Goal: Transaction & Acquisition: Purchase product/service

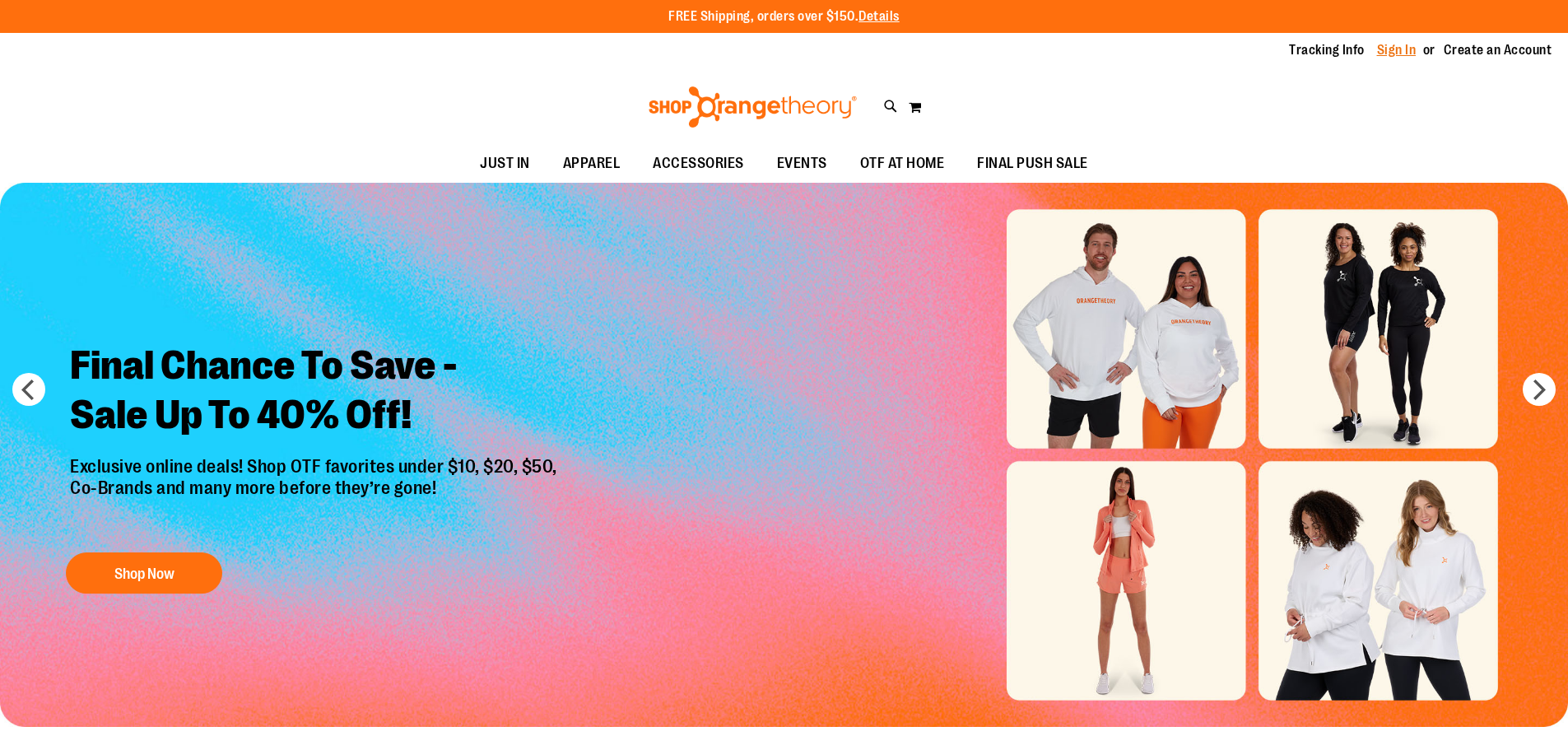
type input "**********"
click at [1386, 51] on link "Sign In" at bounding box center [1396, 50] width 39 height 18
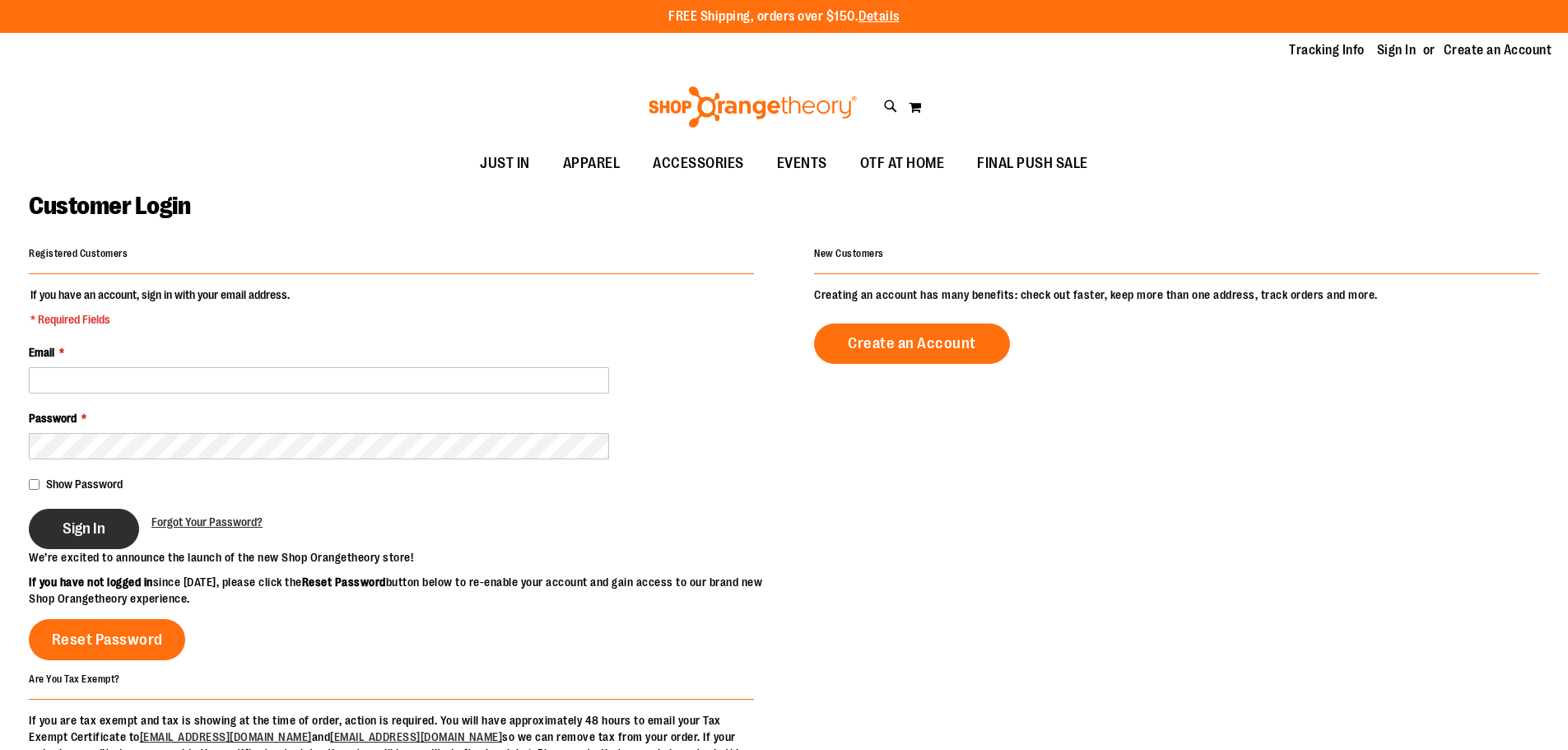
type input "**********"
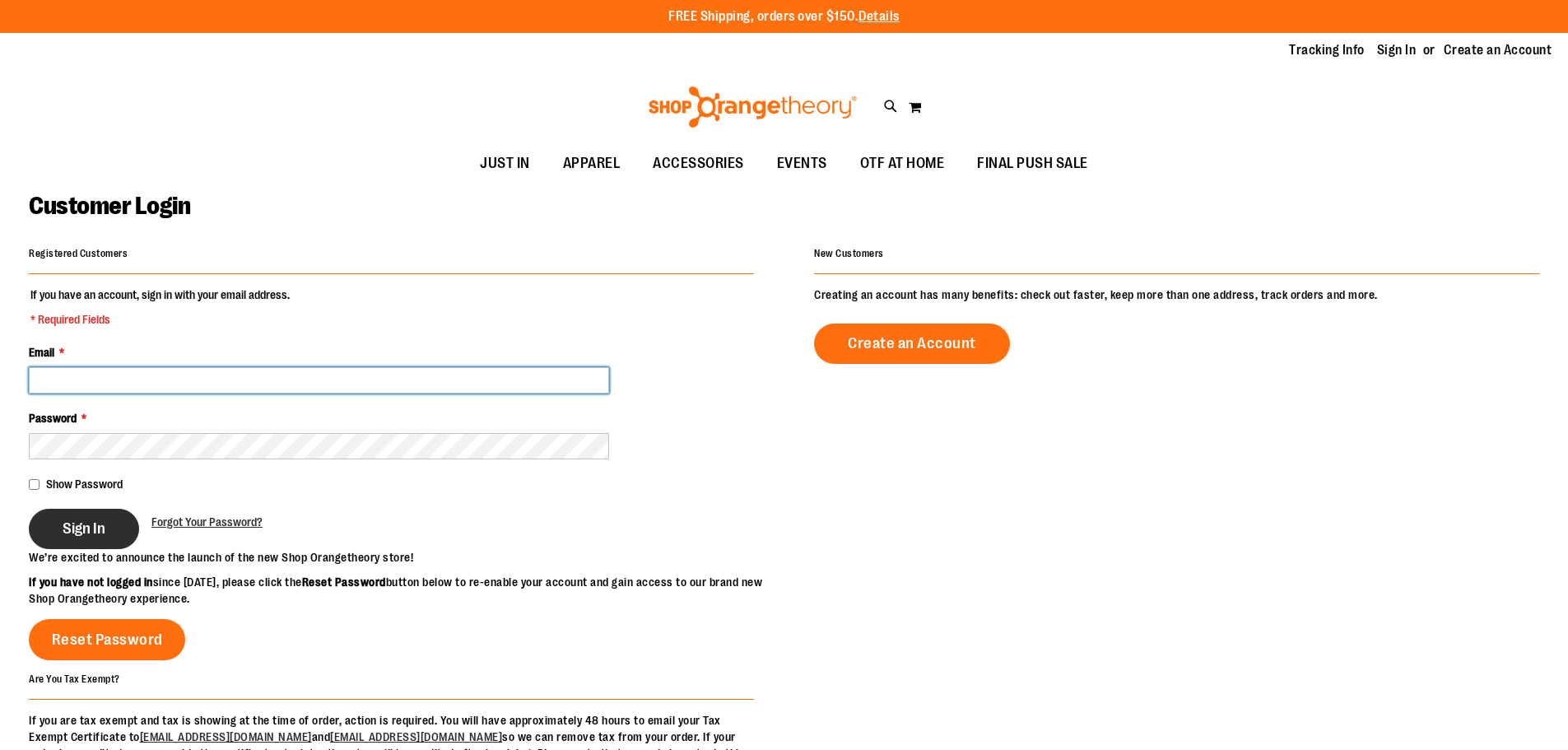
type input "**********"
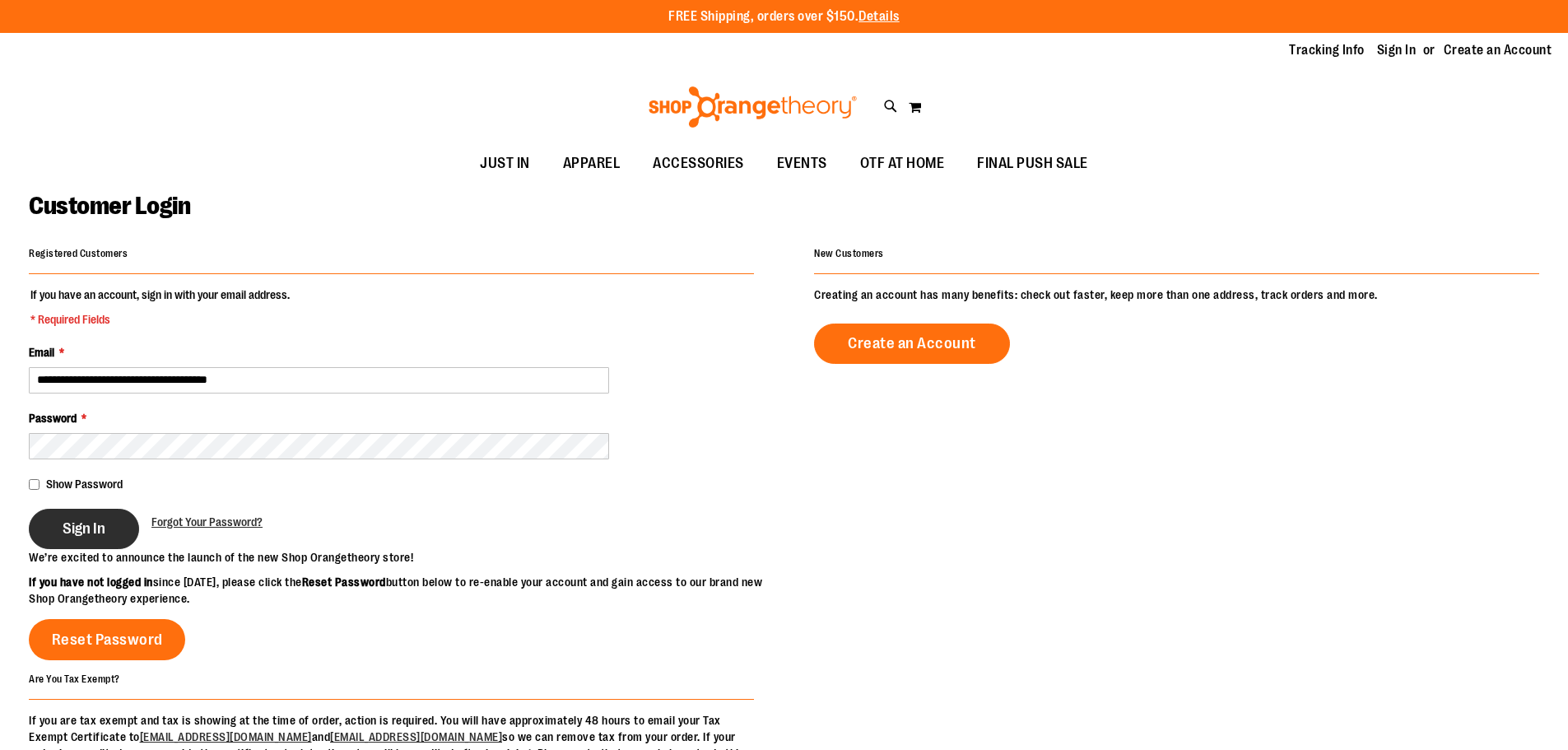
click at [90, 523] on span "Sign In" at bounding box center [84, 528] width 43 height 18
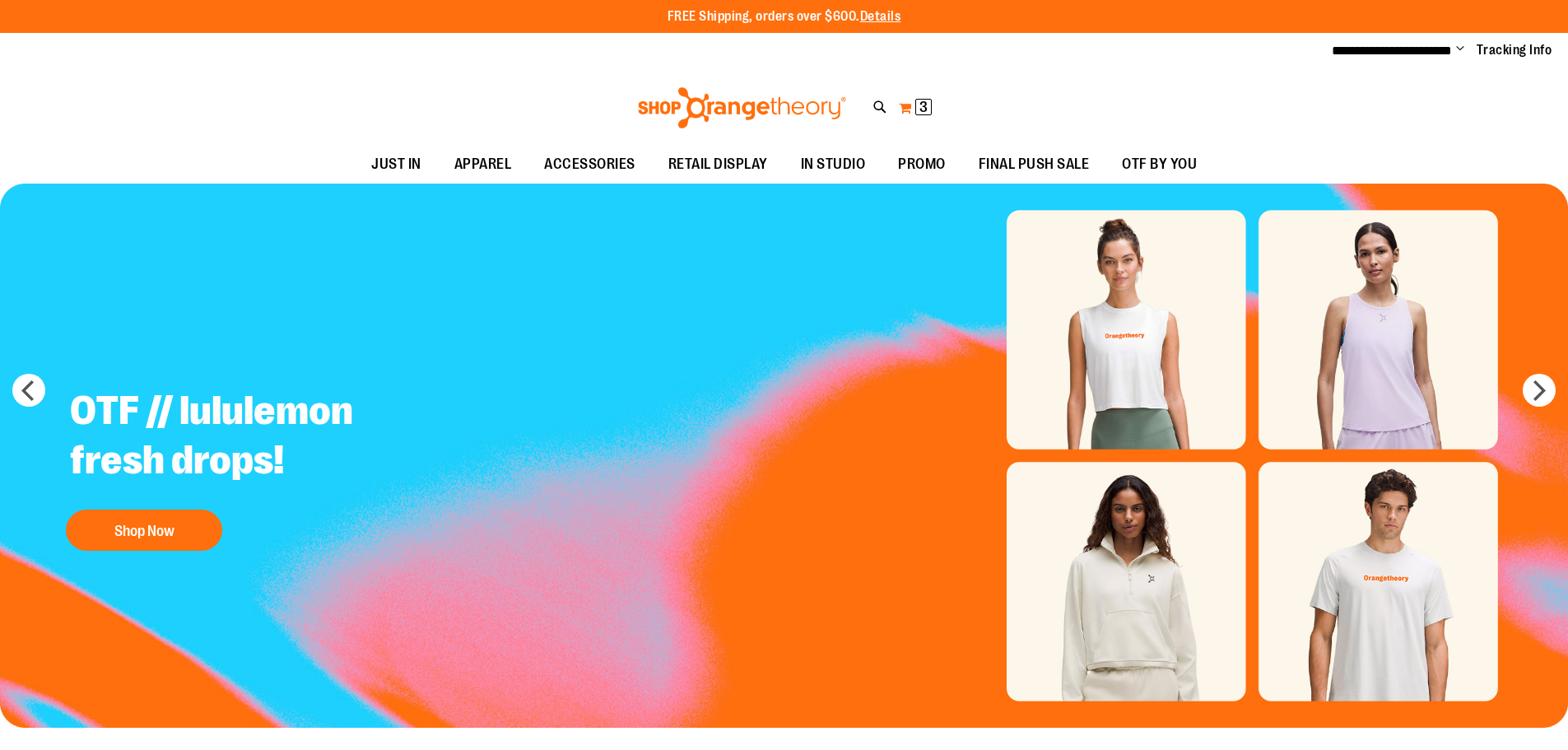
type input "**********"
click at [915, 115] on button "My Cart 3 3 items" at bounding box center [916, 108] width 35 height 26
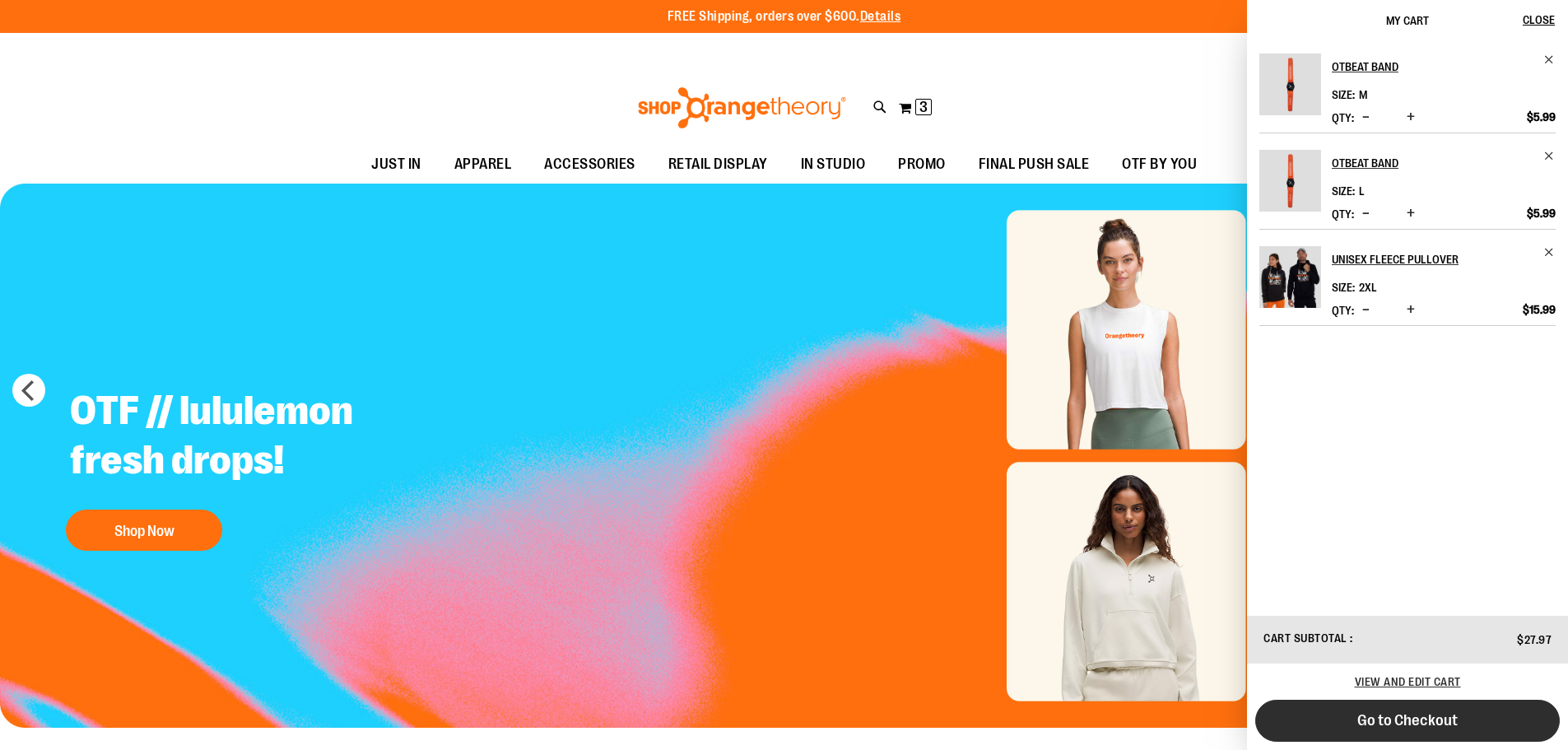
click at [1400, 726] on span "Go to Checkout" at bounding box center [1407, 720] width 100 height 18
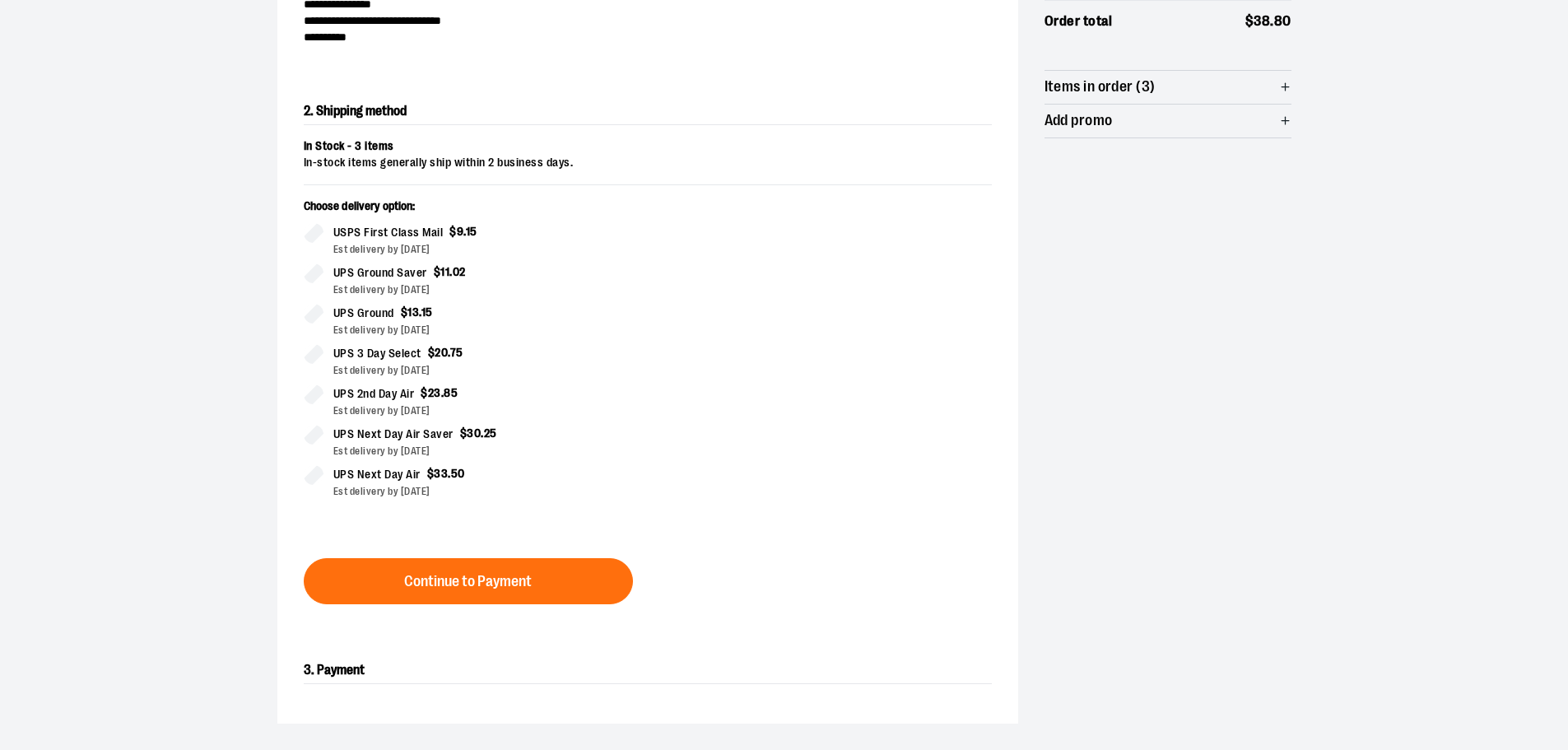
scroll to position [280, 0]
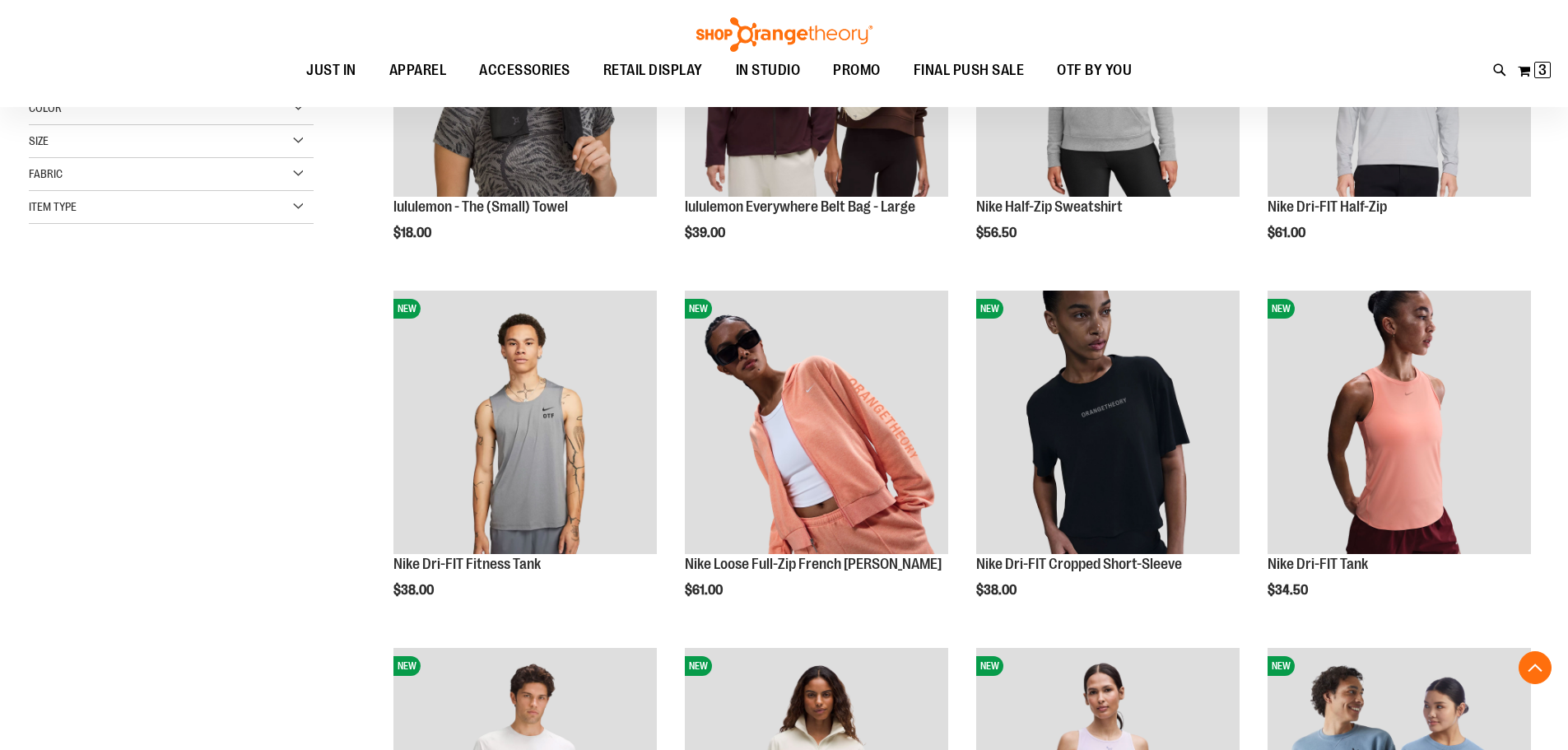
scroll to position [410, 0]
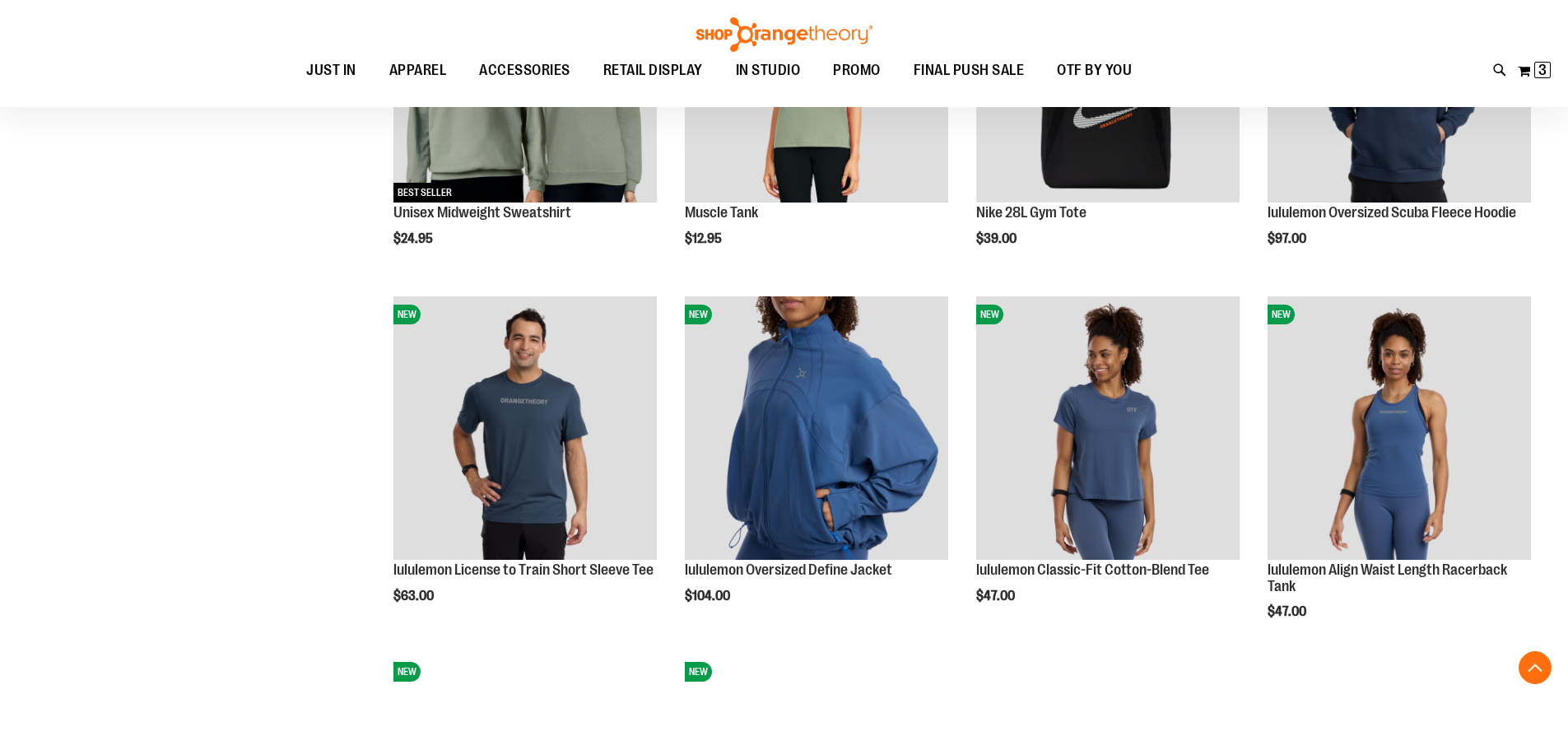
scroll to position [1563, 0]
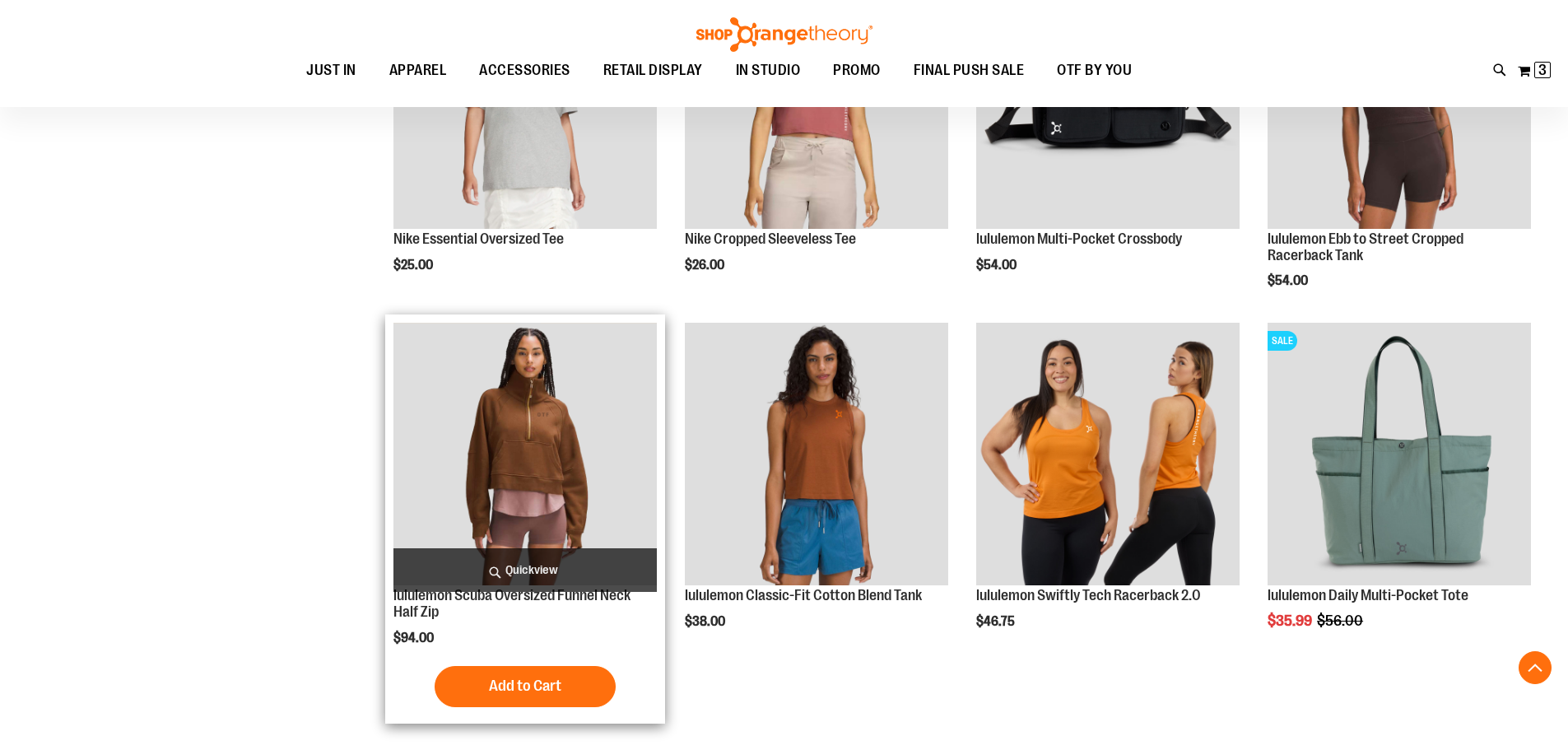
scroll to position [2879, 0]
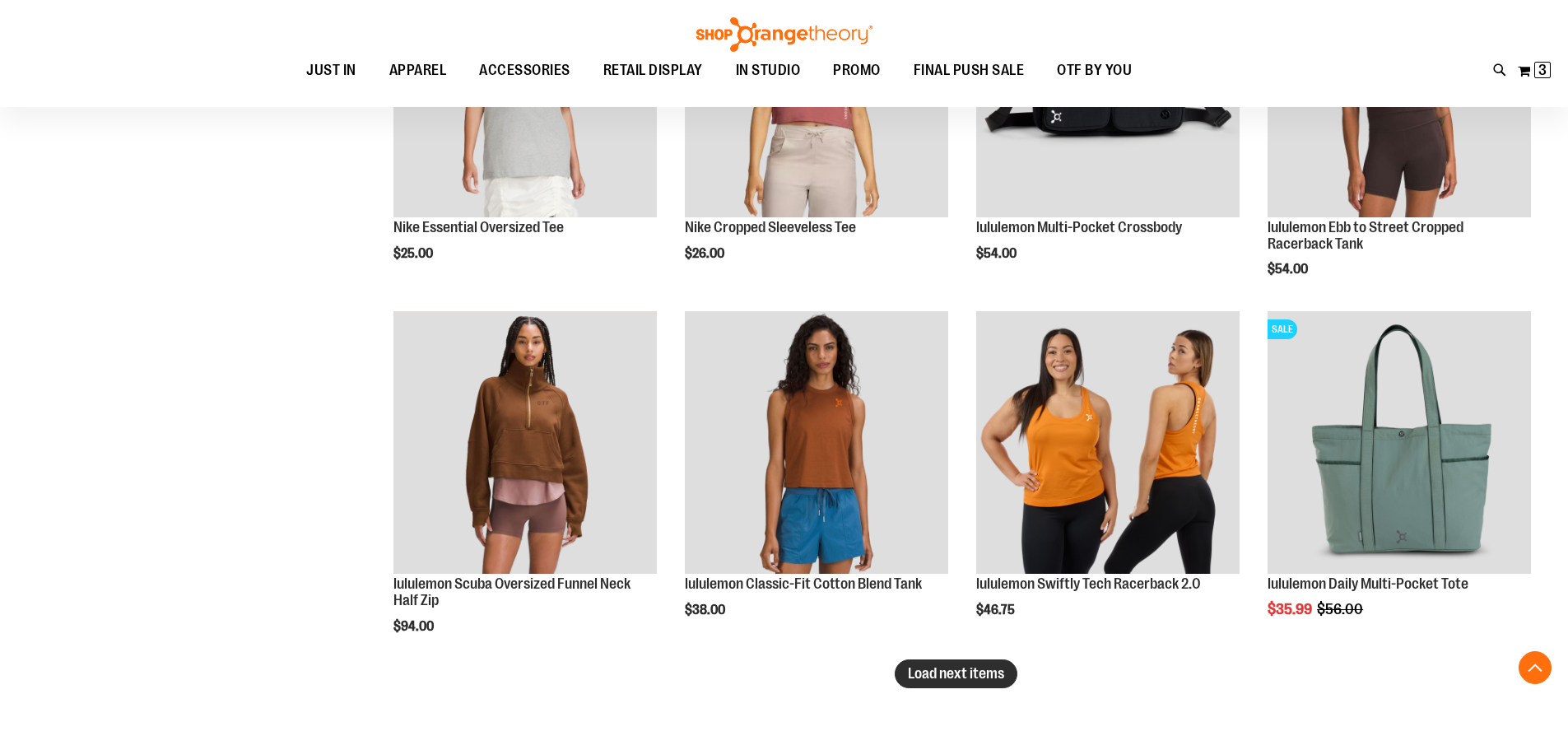
type input "**********"
click at [956, 674] on span "Load next items" at bounding box center [956, 672] width 97 height 17
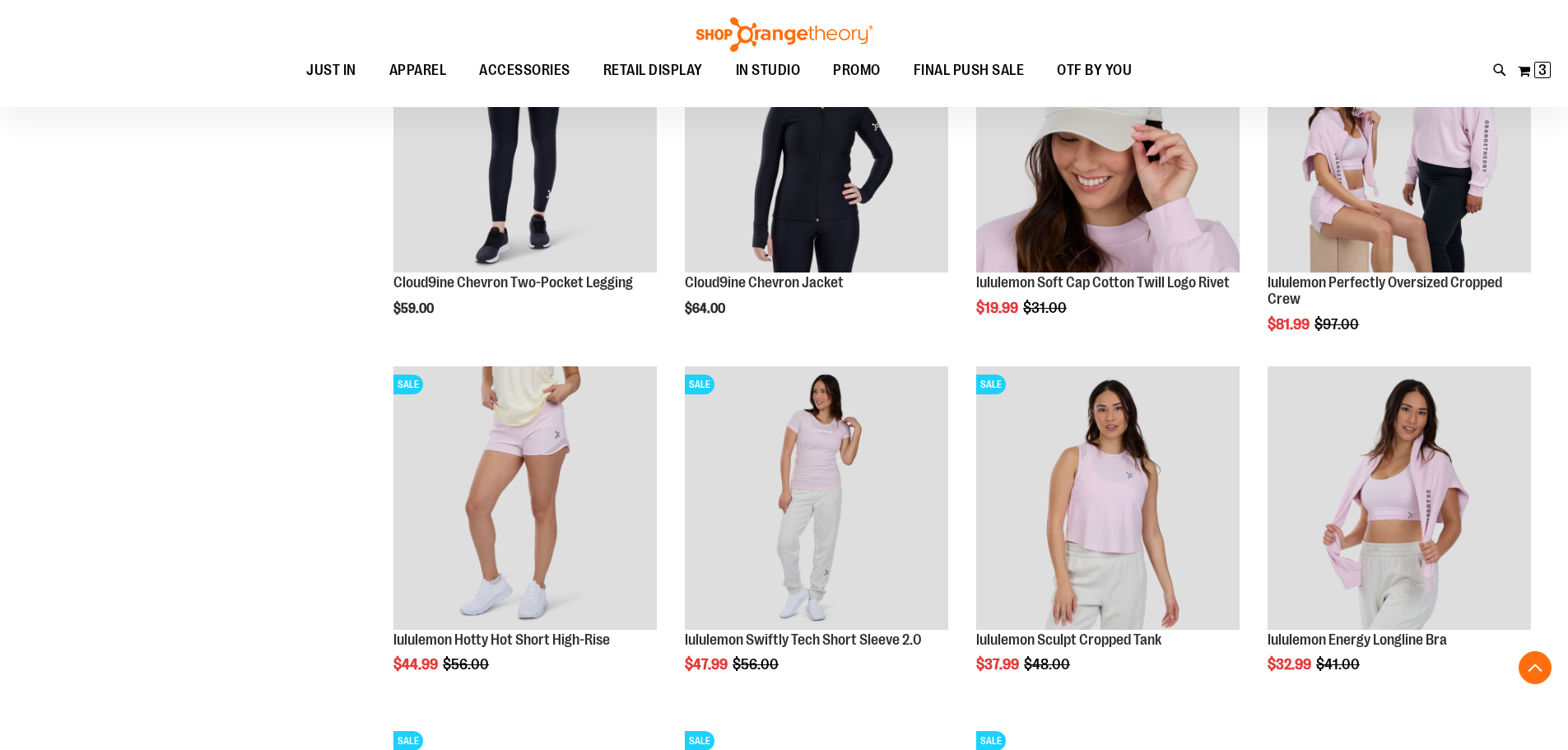
scroll to position [3785, 0]
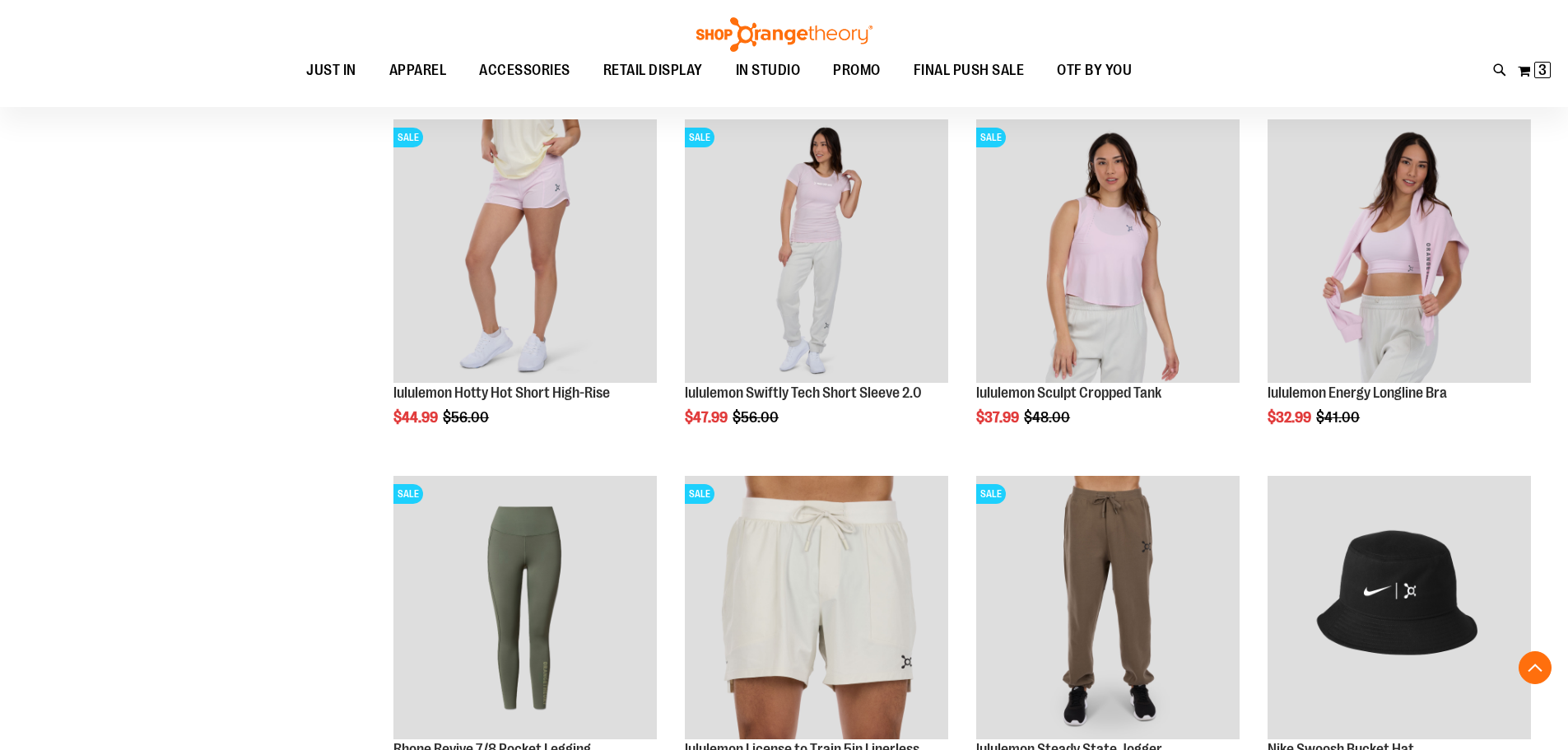
drag, startPoint x: 286, startPoint y: 500, endPoint x: 175, endPoint y: 510, distance: 111.4
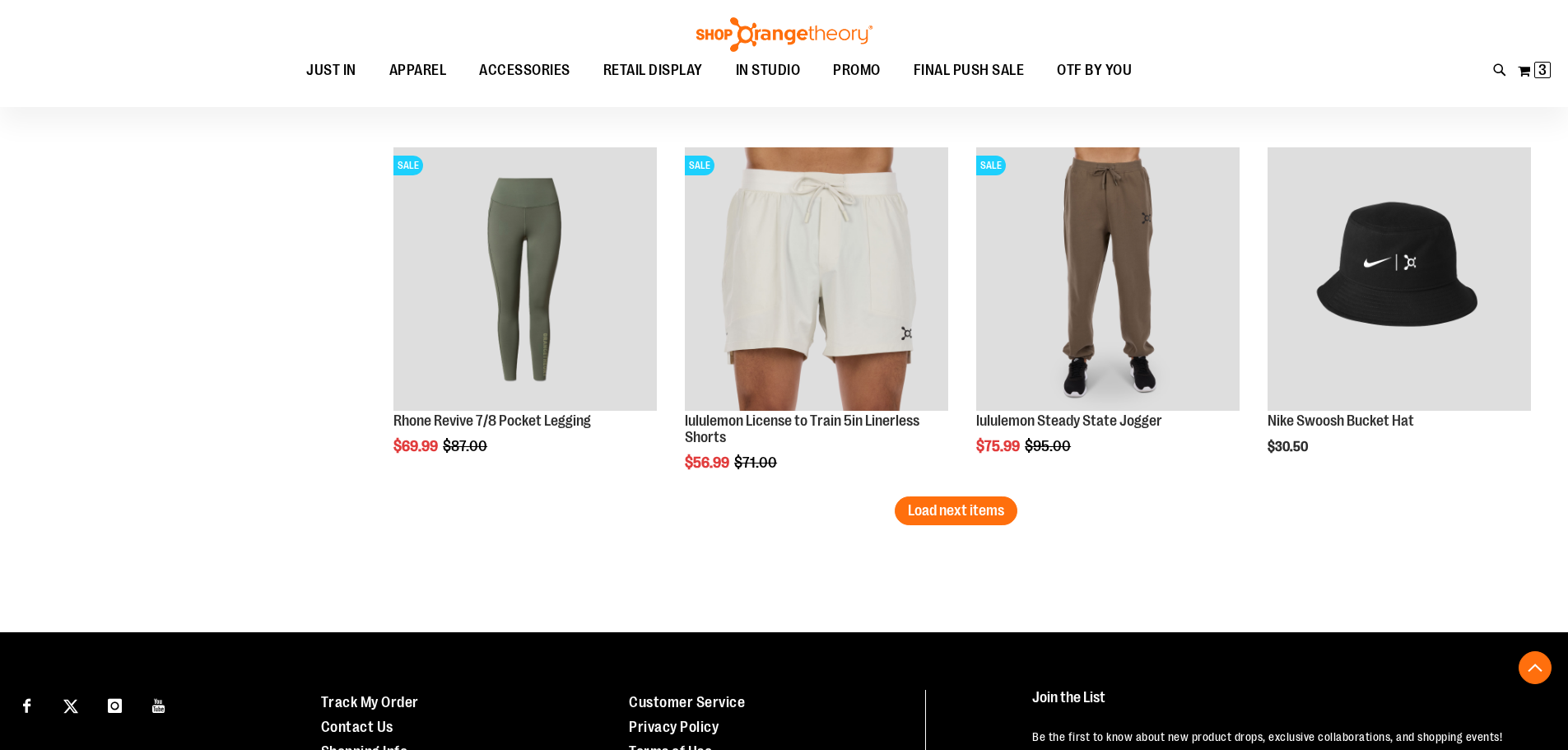
scroll to position [4114, 0]
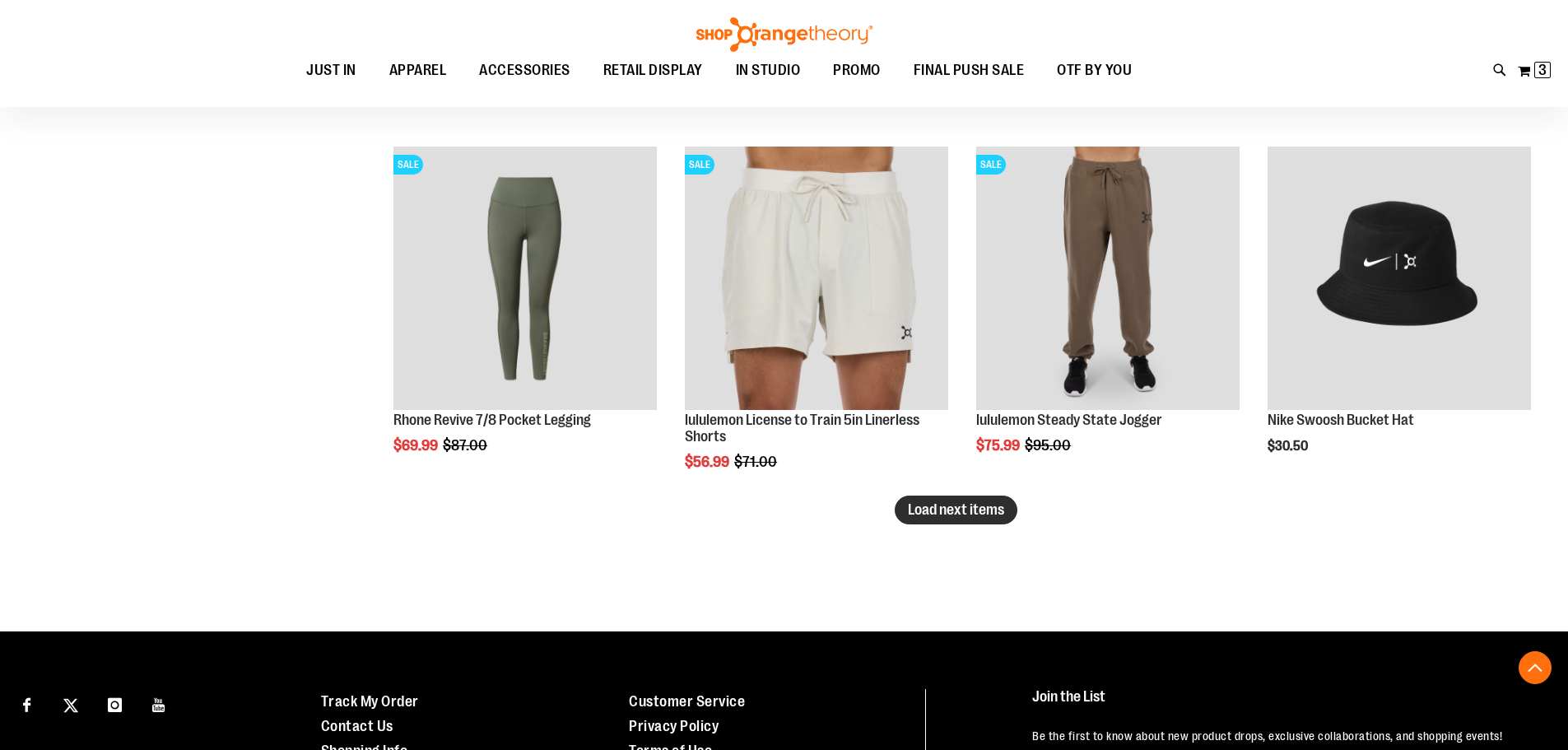
click at [973, 512] on span "Load next items" at bounding box center [956, 509] width 97 height 17
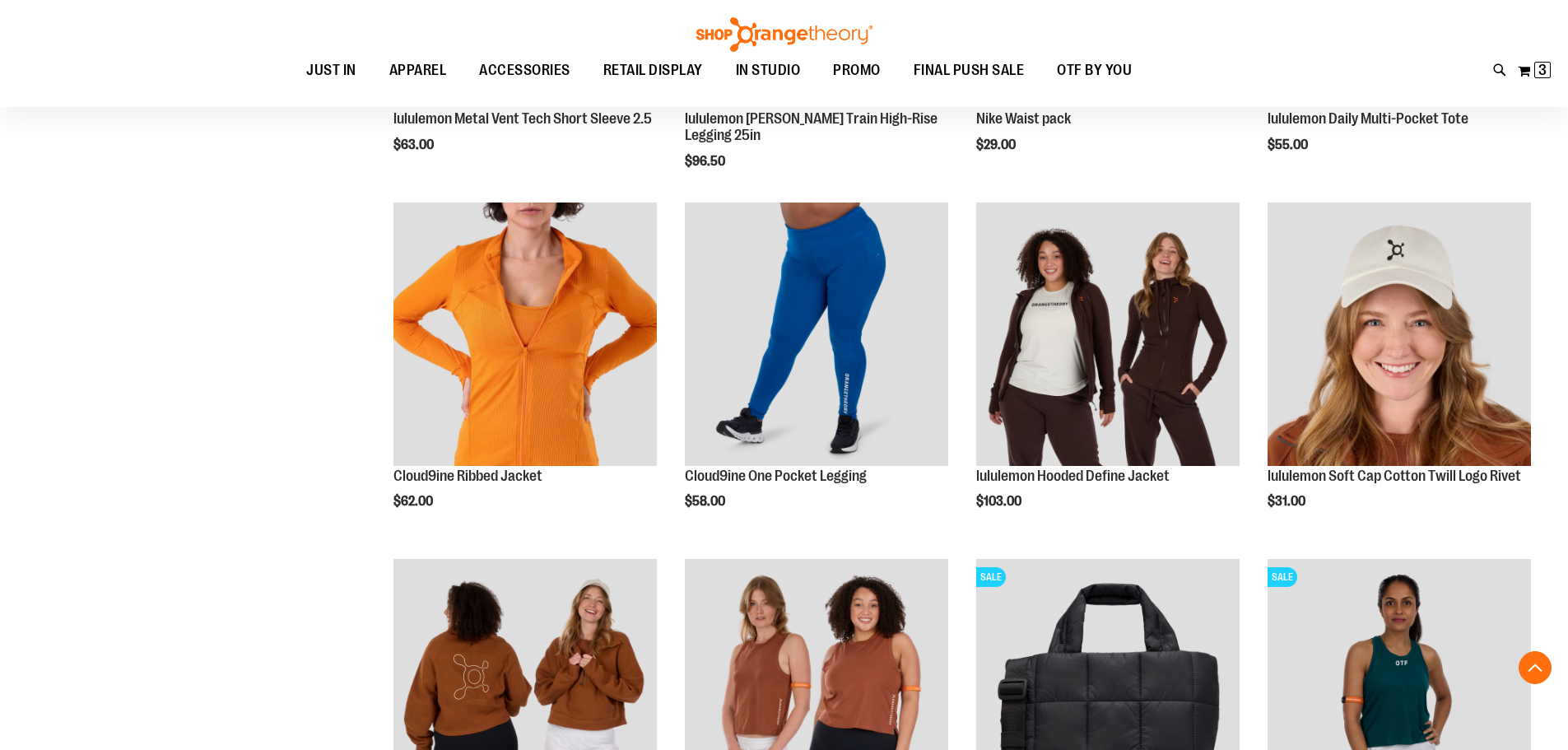
scroll to position [5019, 0]
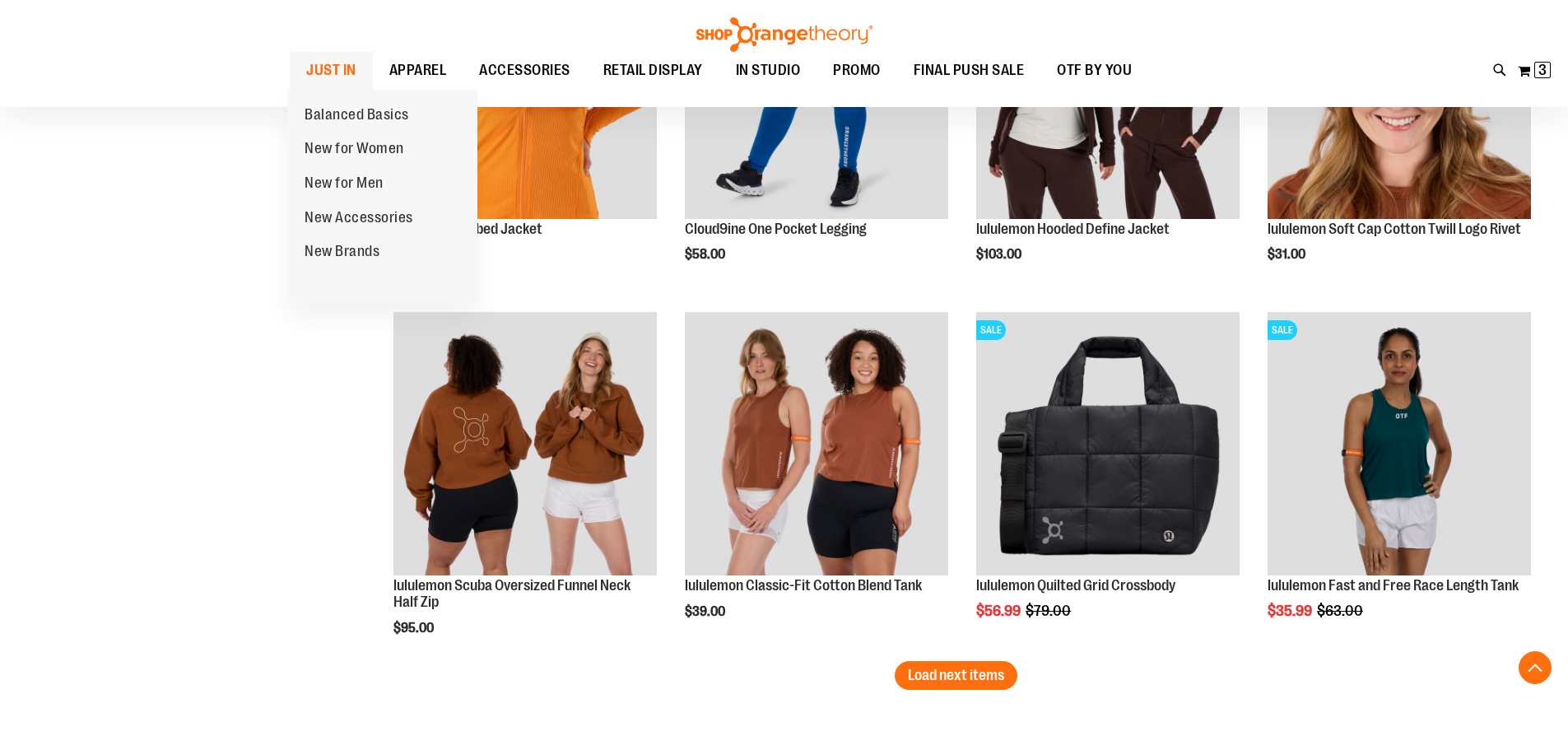
click at [339, 78] on span "JUST IN" at bounding box center [331, 71] width 51 height 37
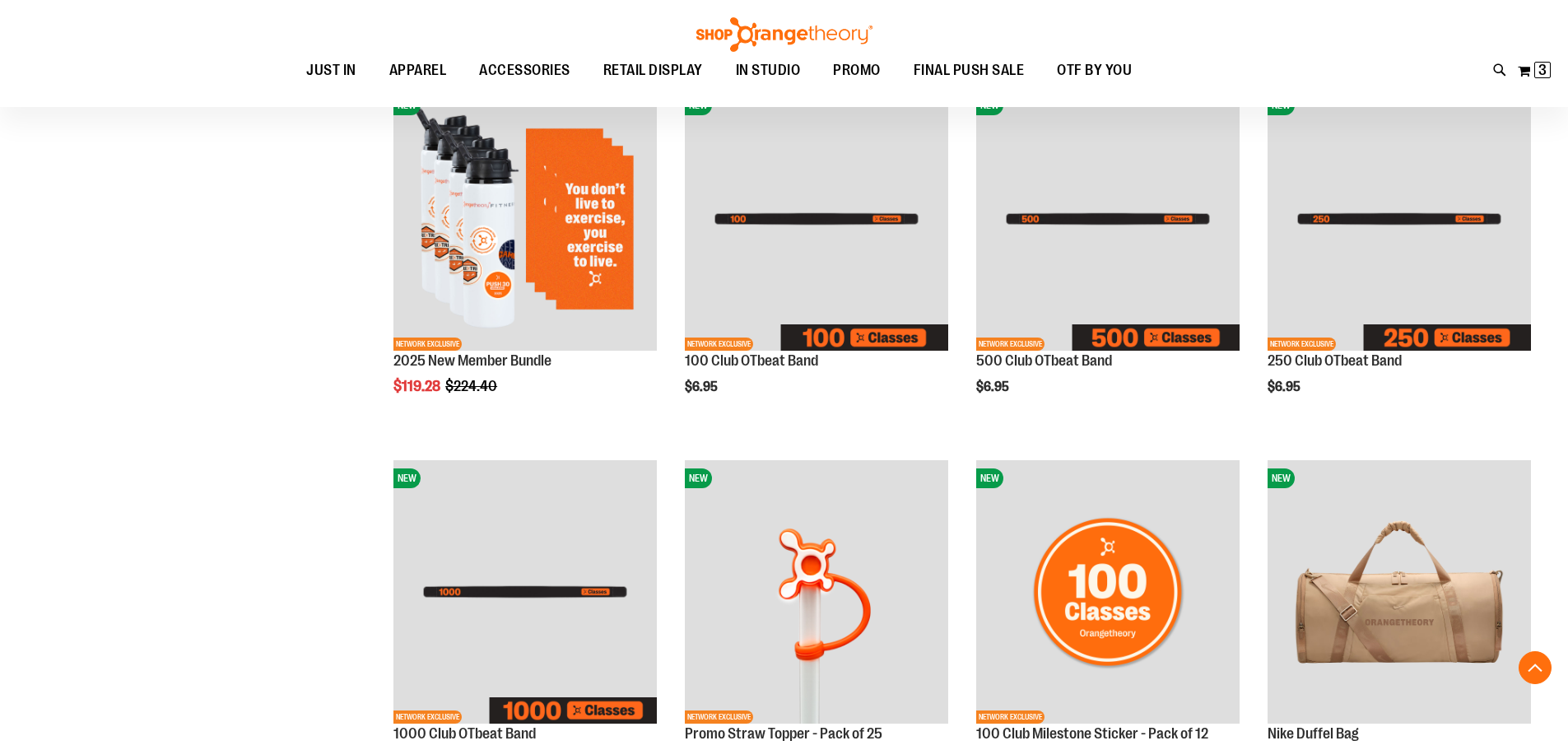
scroll to position [658, 0]
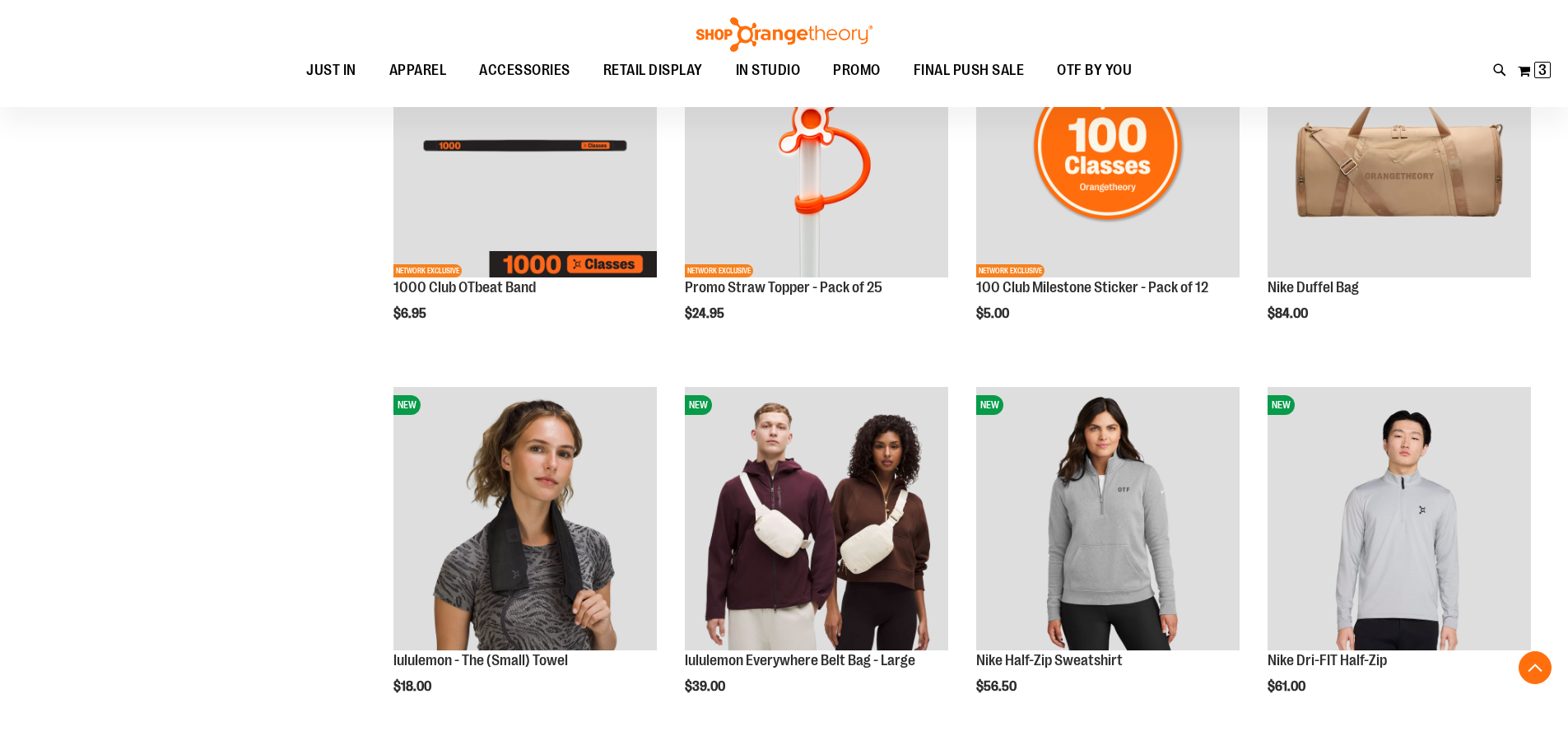
scroll to position [1069, 0]
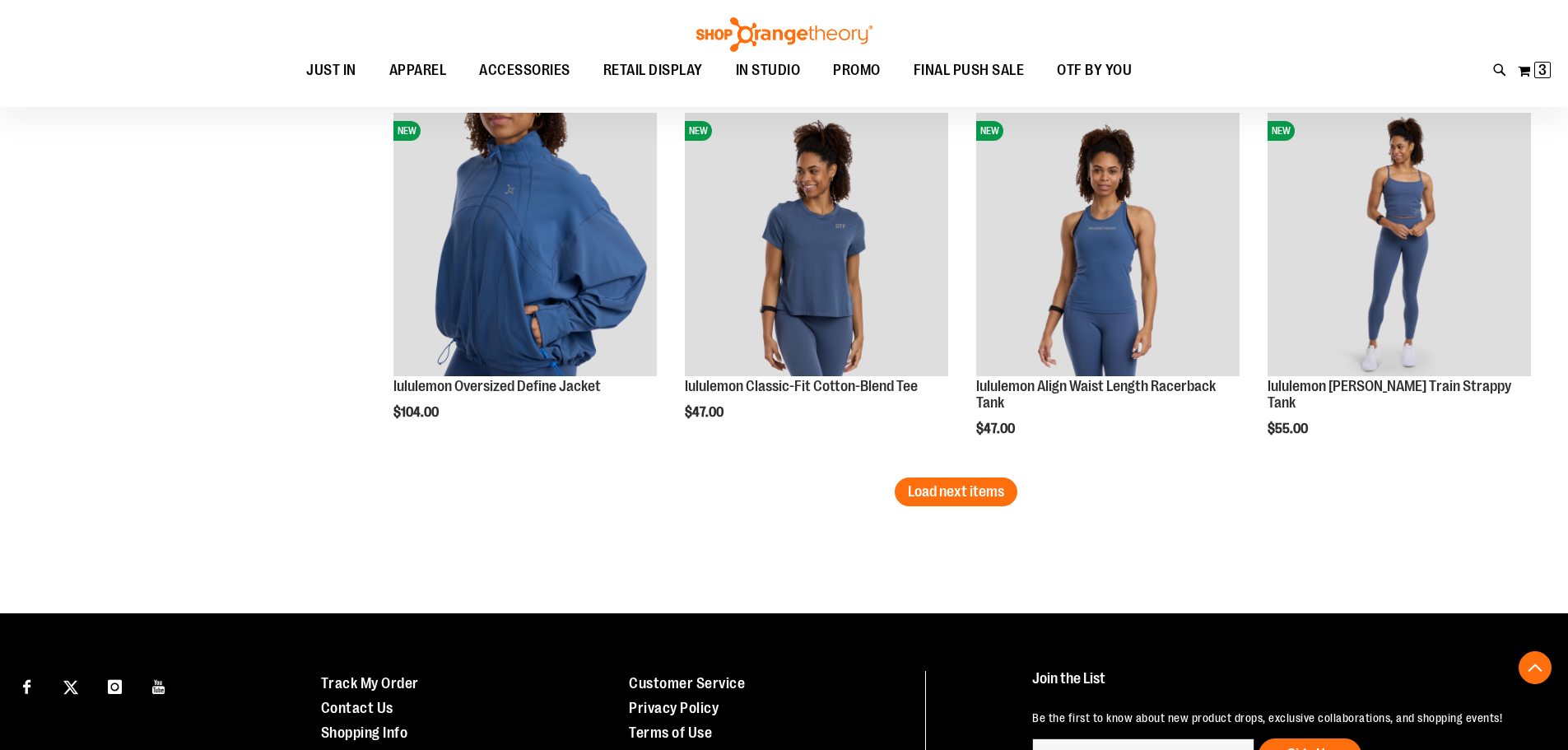
scroll to position [3208, 0]
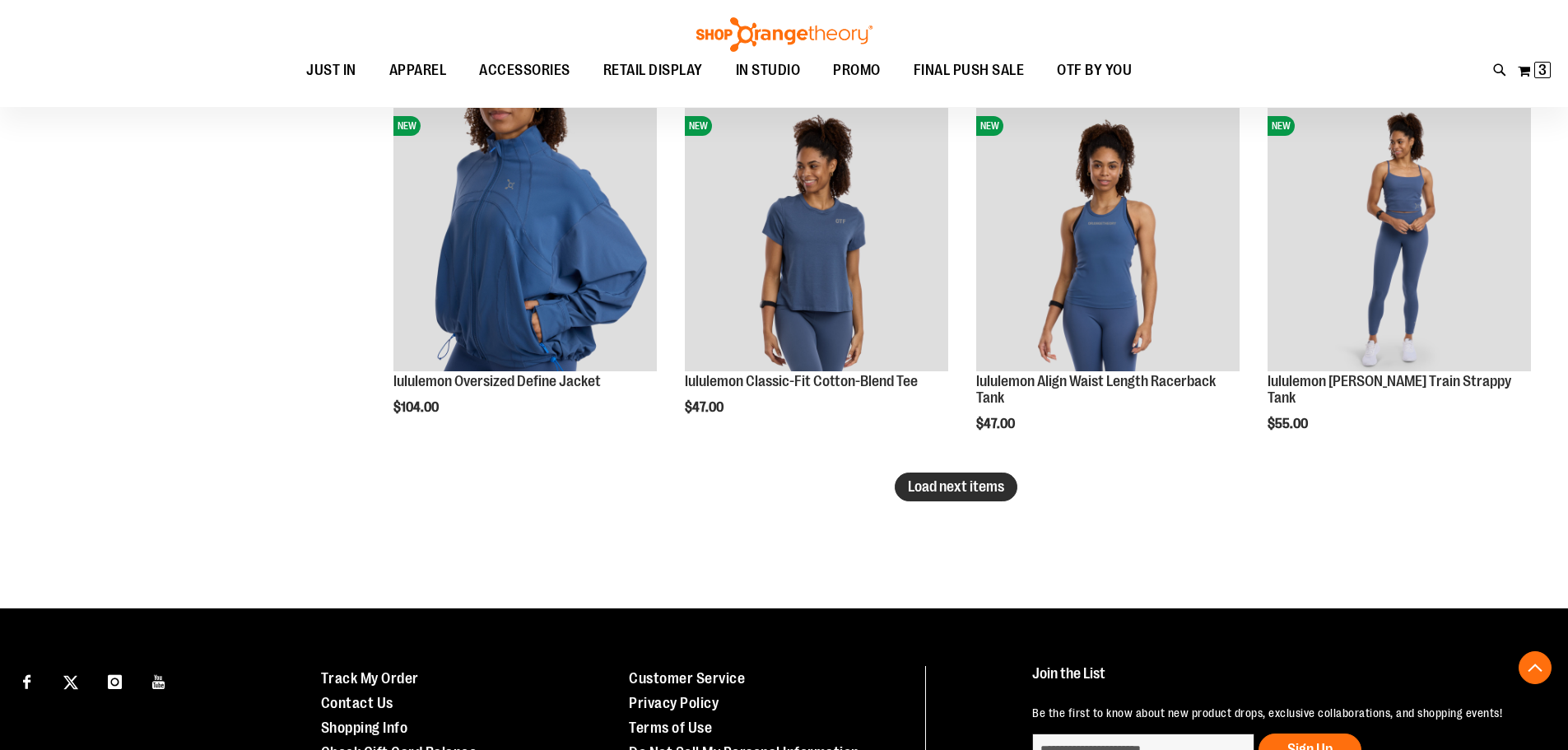
type input "**********"
click at [972, 483] on span "Load next items" at bounding box center [956, 486] width 97 height 17
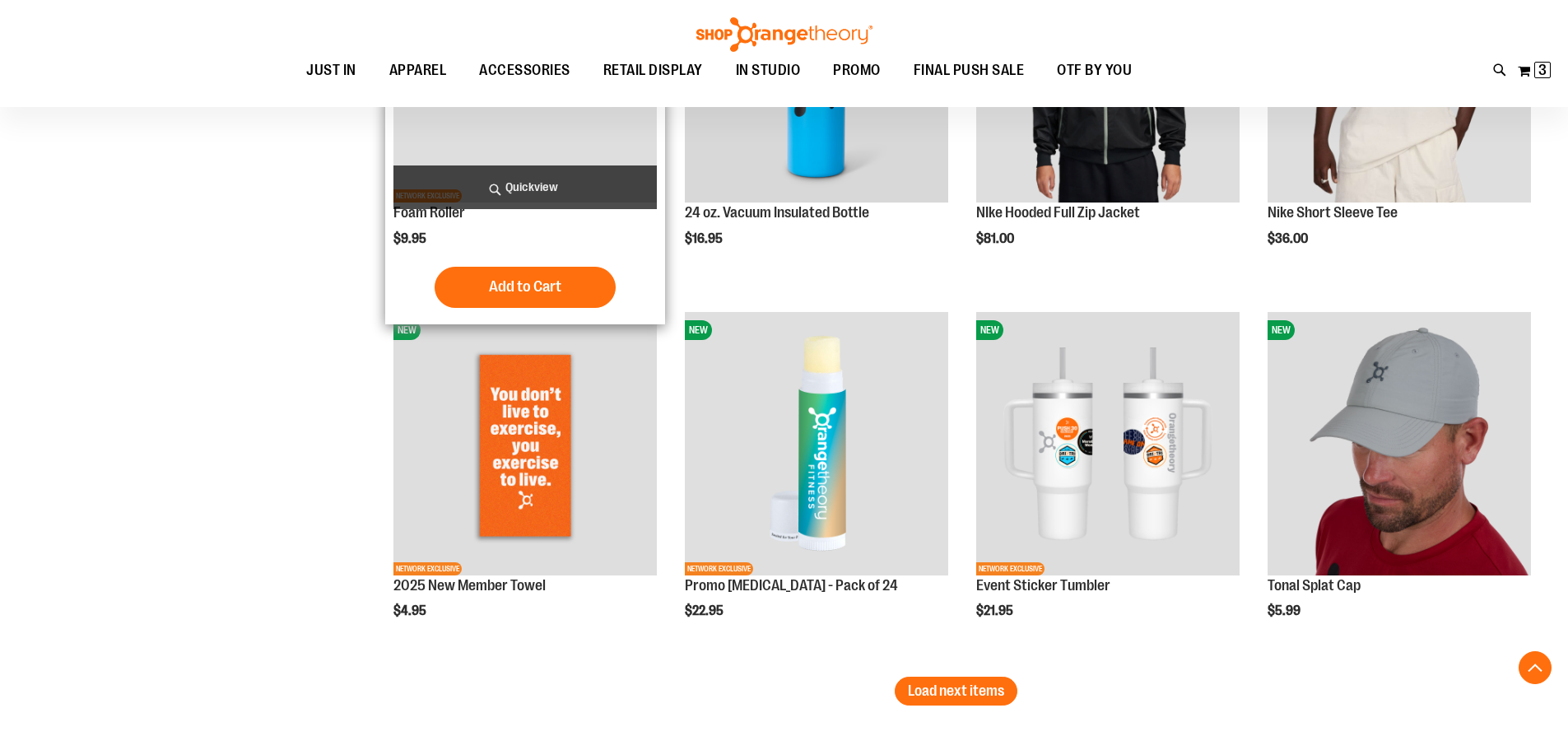
scroll to position [4196, 0]
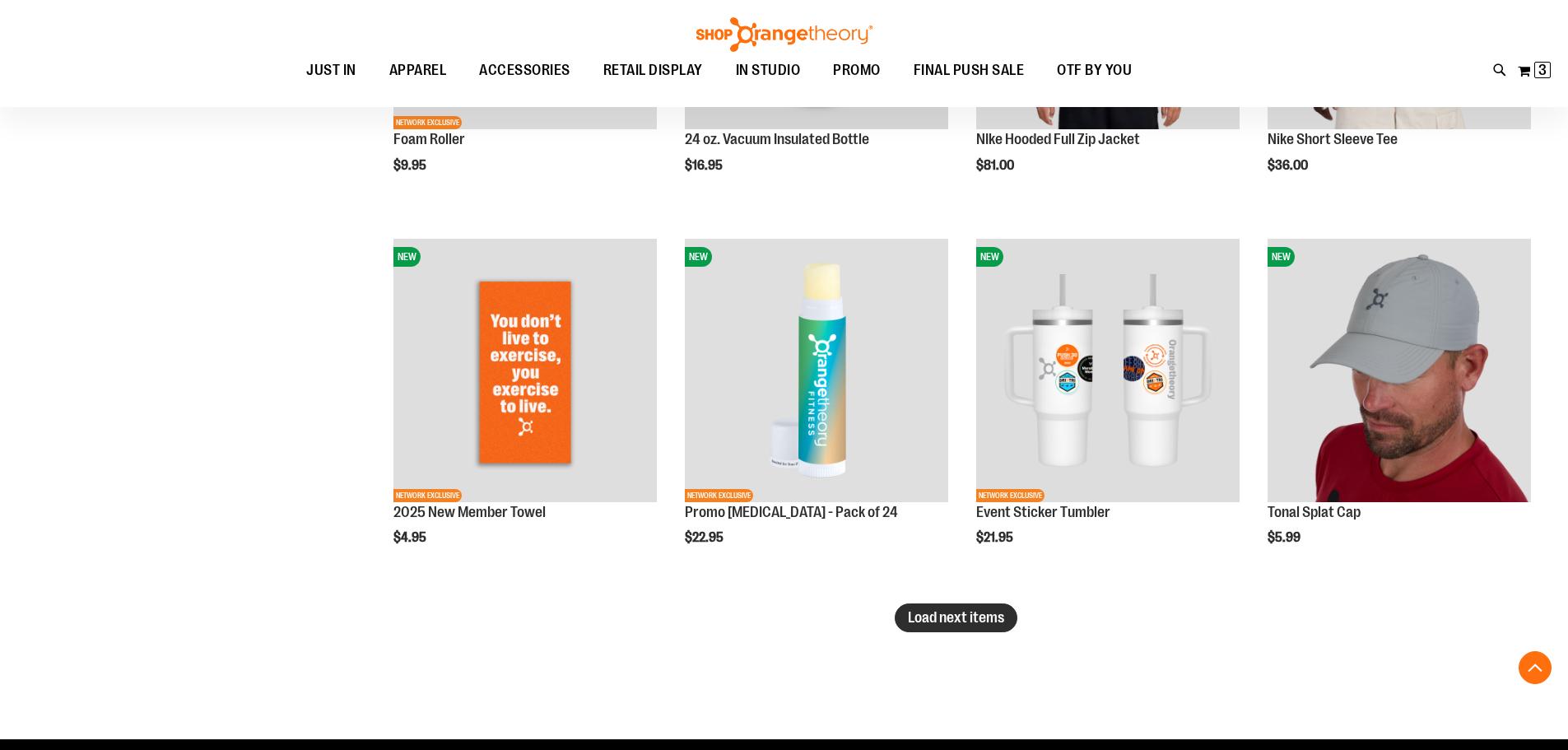
click at [987, 618] on span "Load next items" at bounding box center [956, 617] width 97 height 17
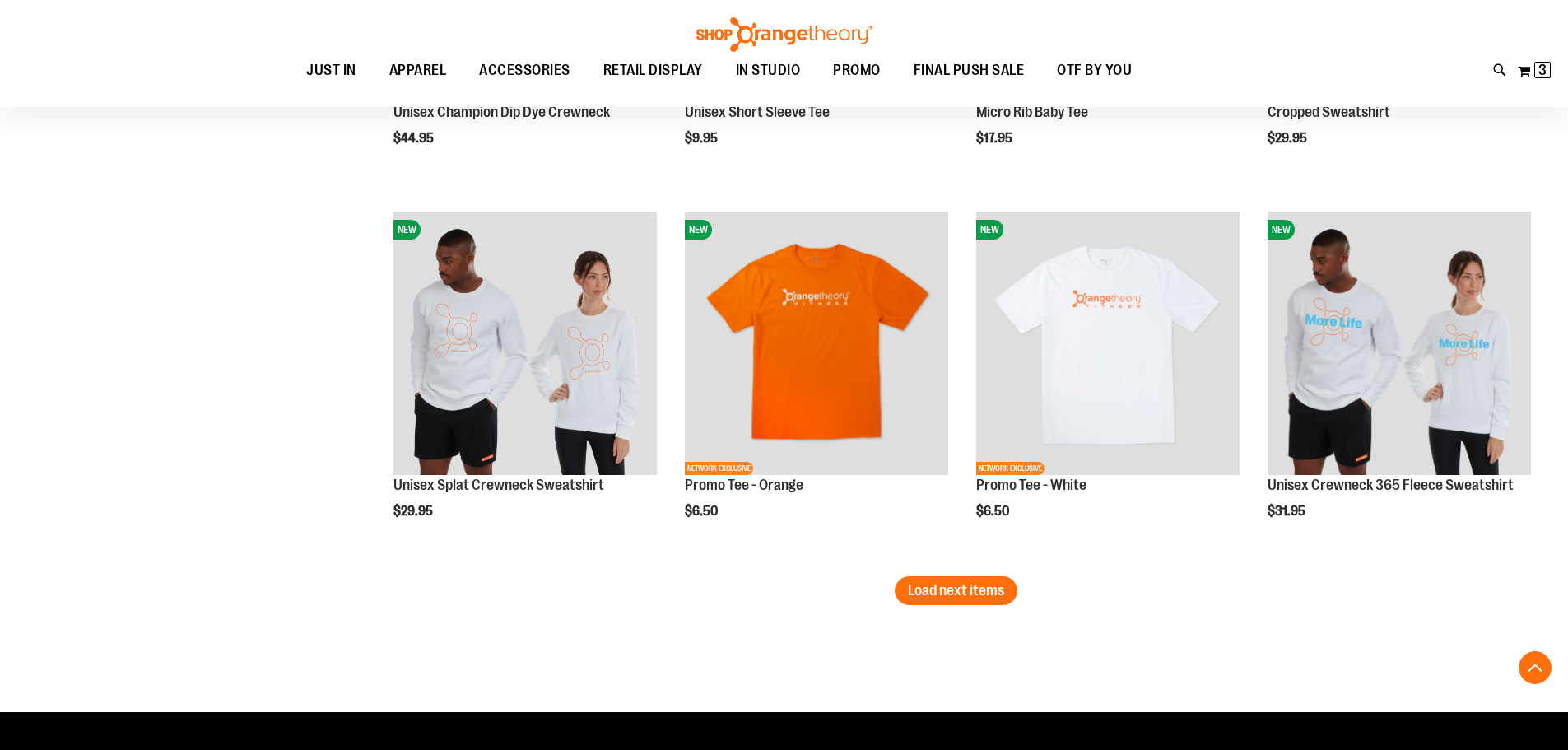
scroll to position [5348, 0]
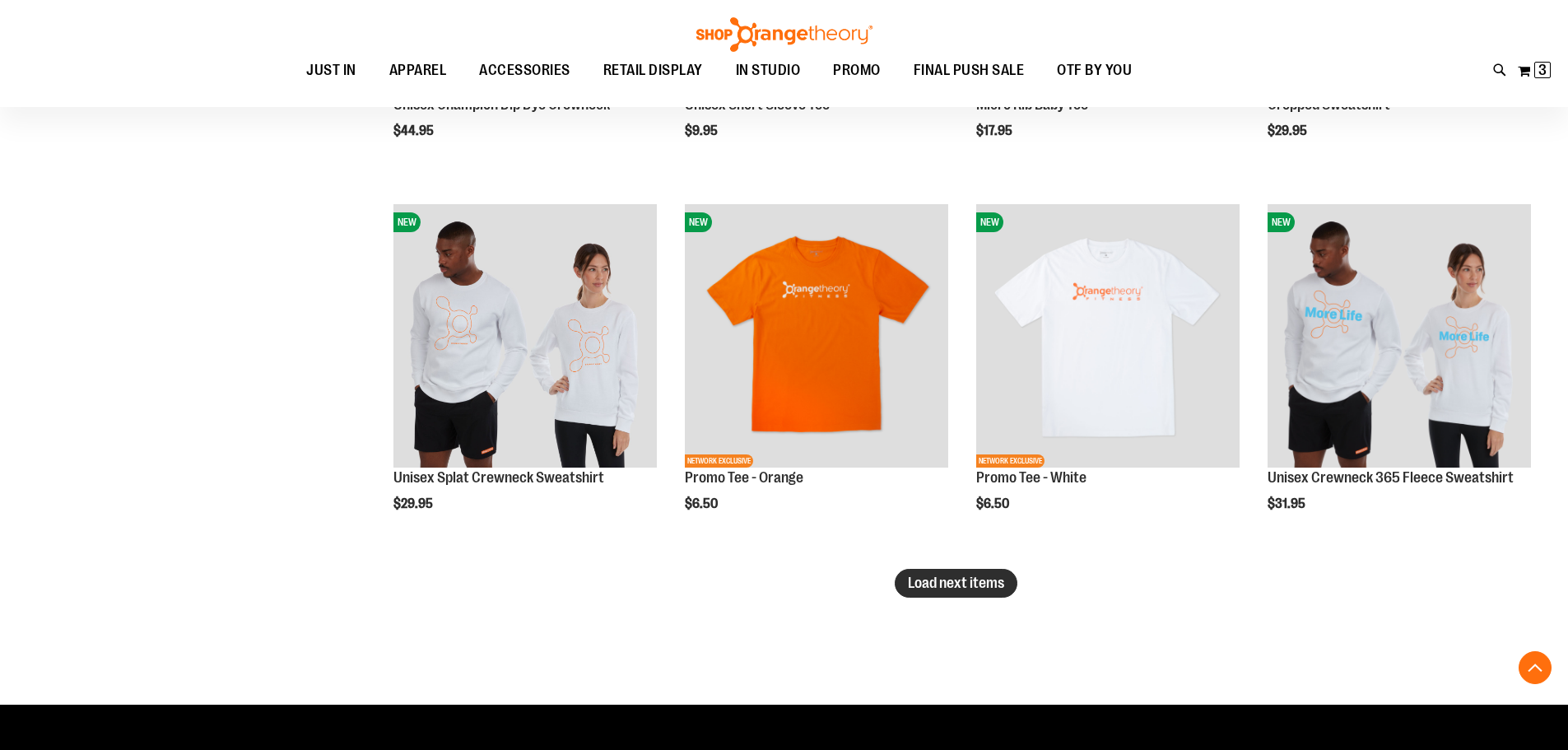
click at [973, 588] on span "Load next items" at bounding box center [956, 582] width 97 height 17
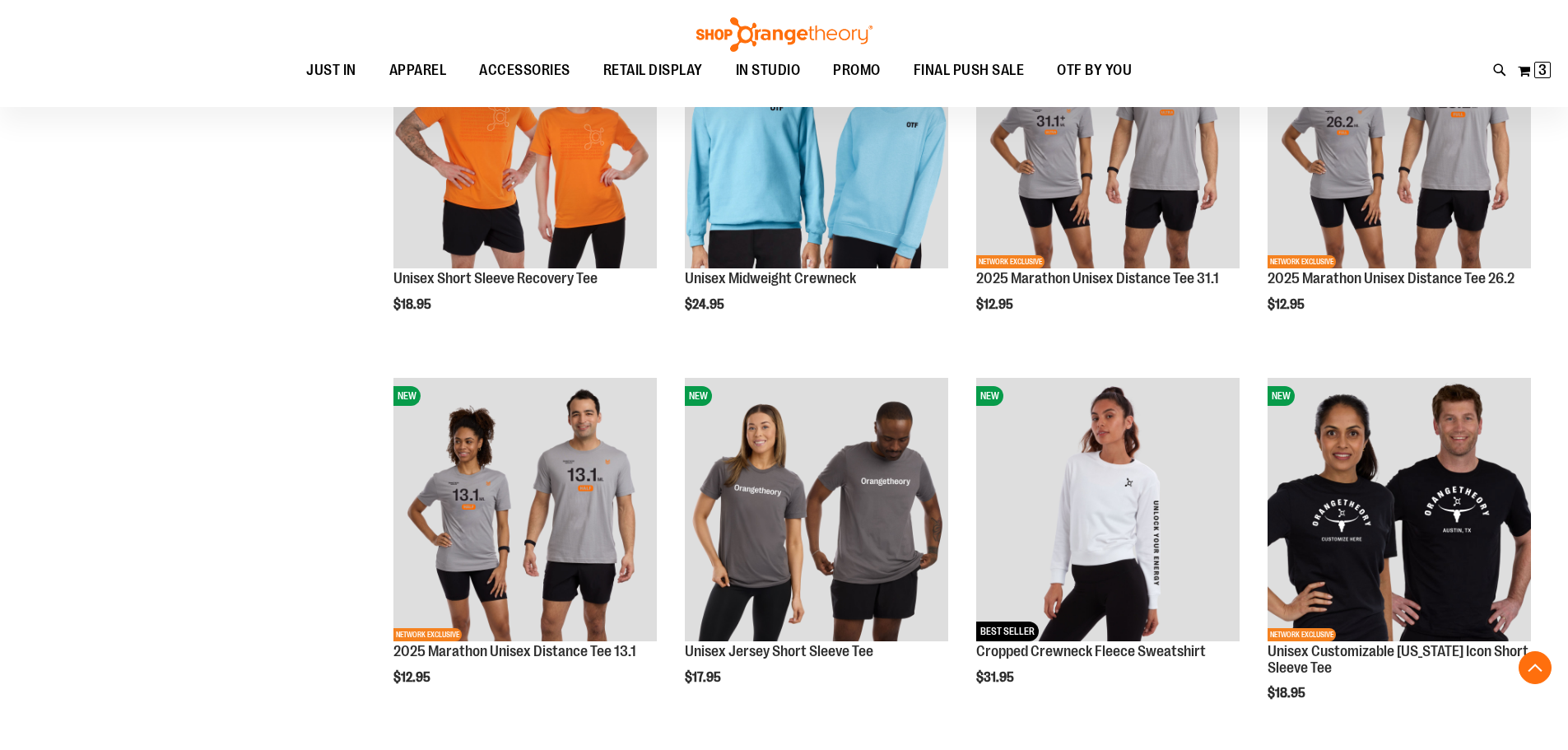
scroll to position [6089, 0]
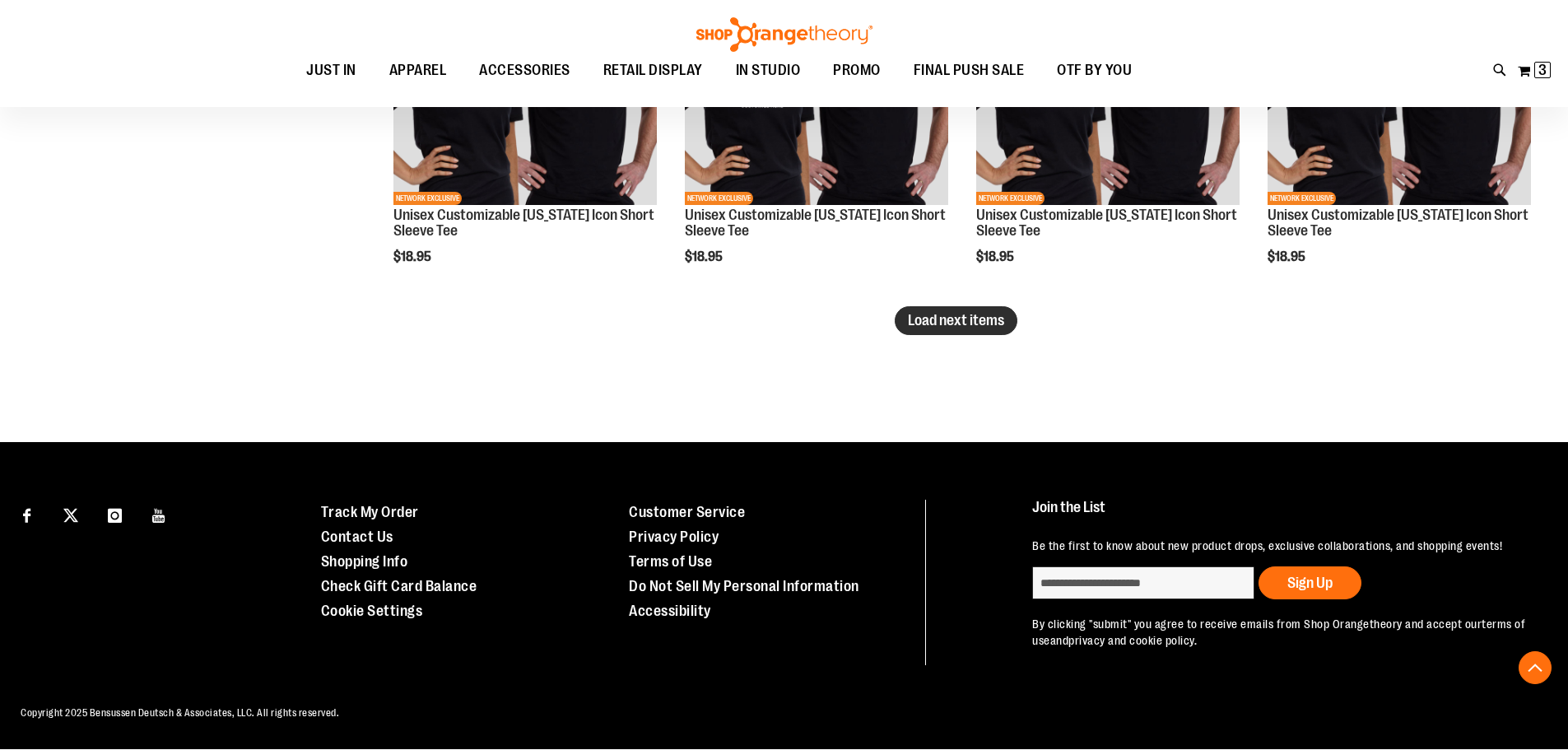
click at [1002, 321] on span "Load next items" at bounding box center [956, 320] width 97 height 17
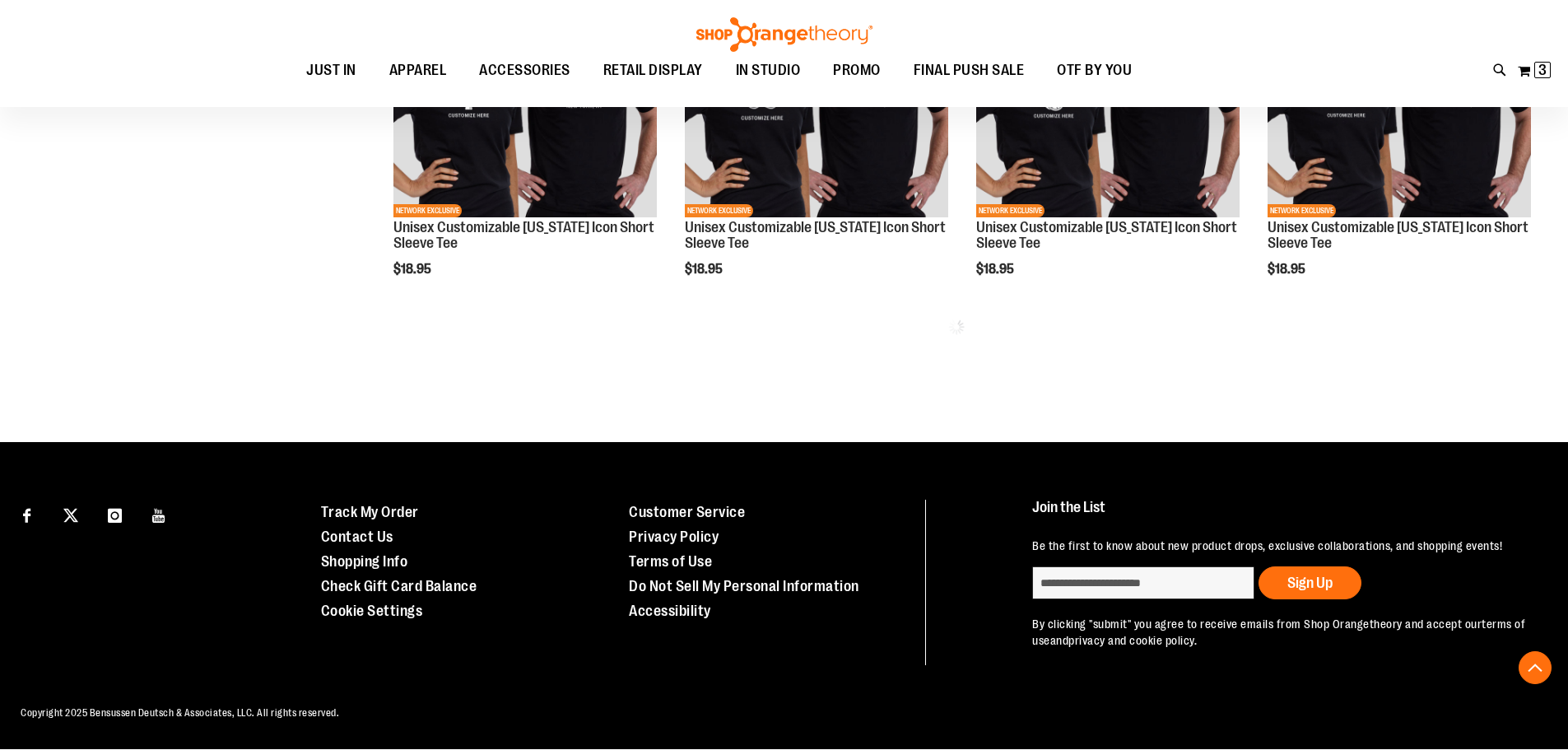
scroll to position [6717, 0]
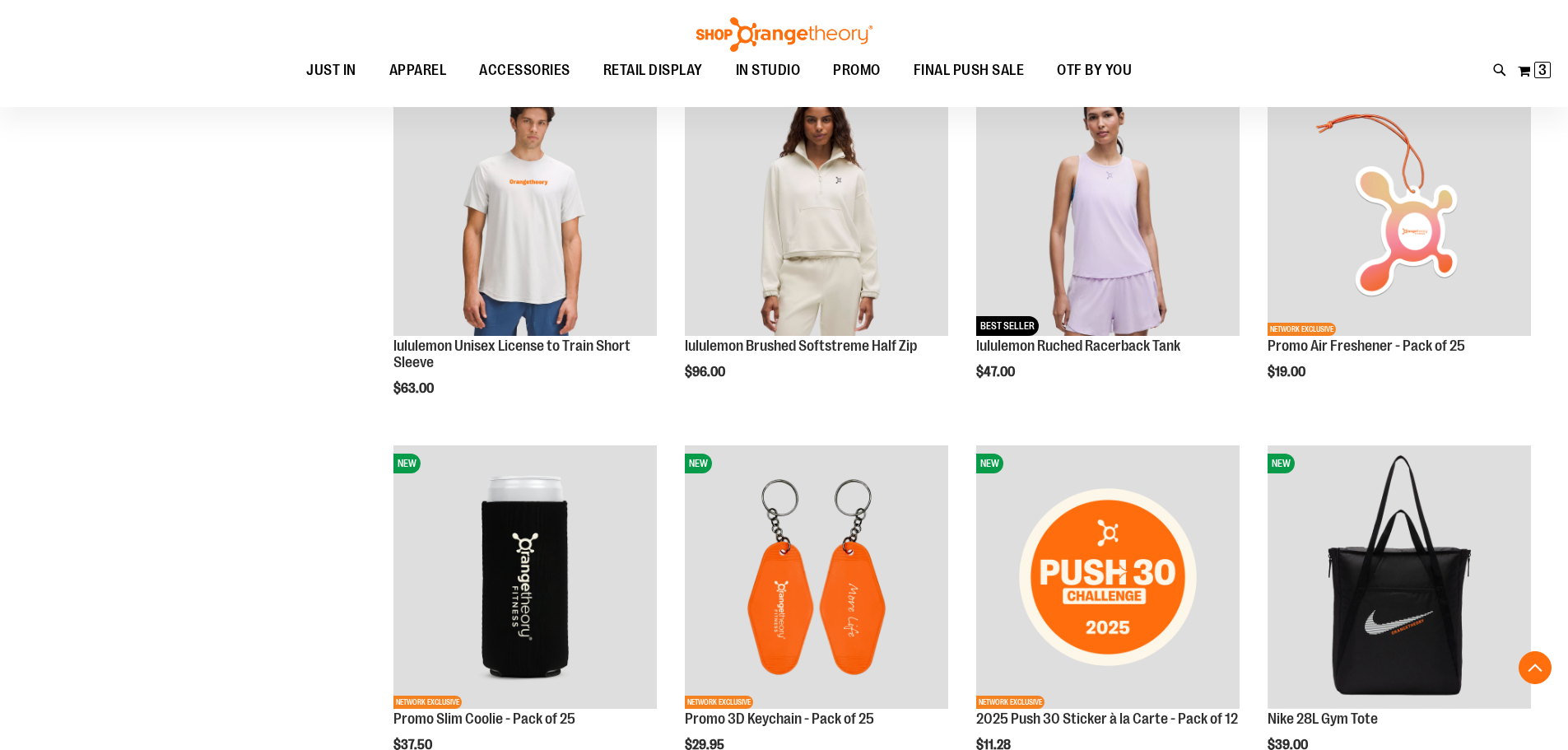
scroll to position [2120, 0]
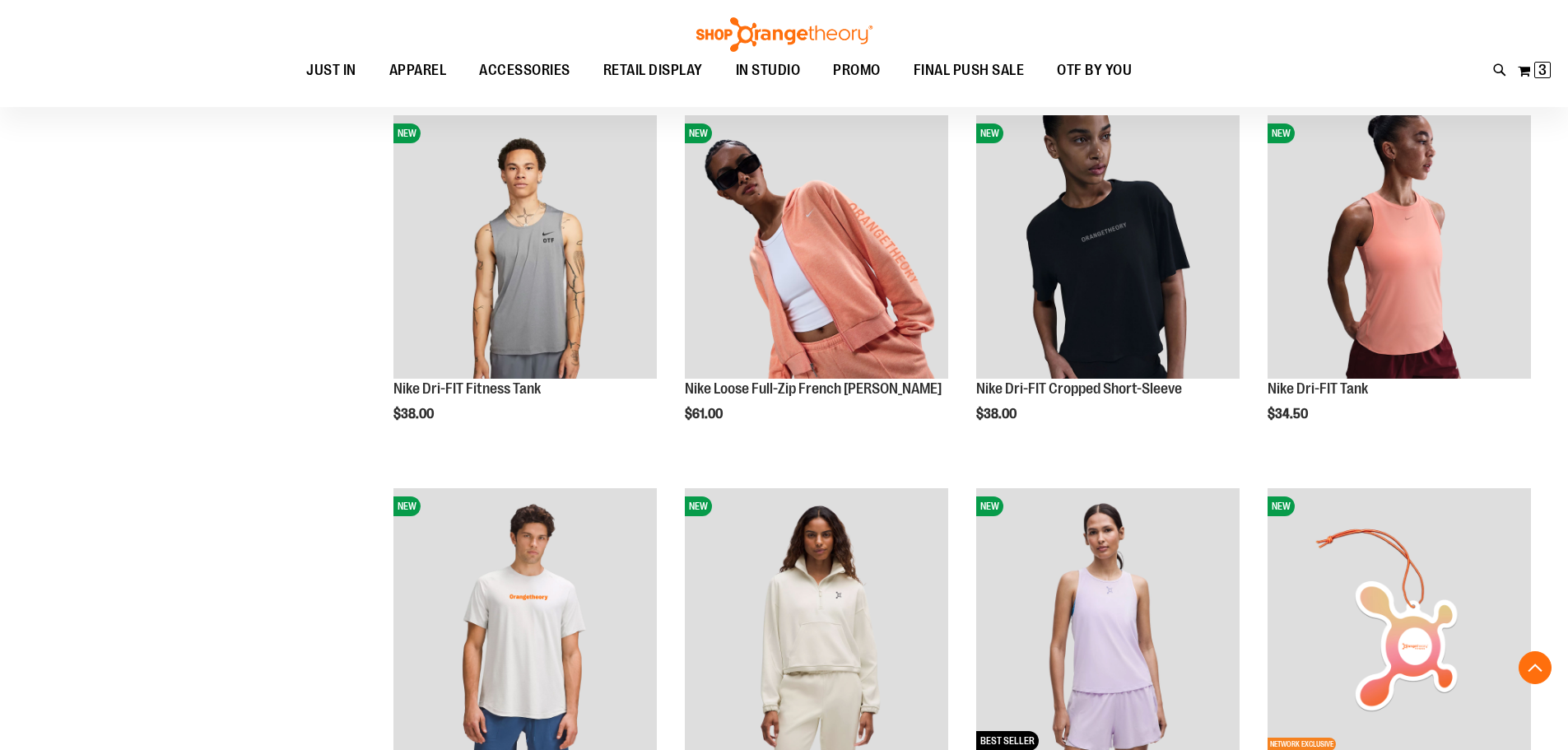
scroll to position [1709, 0]
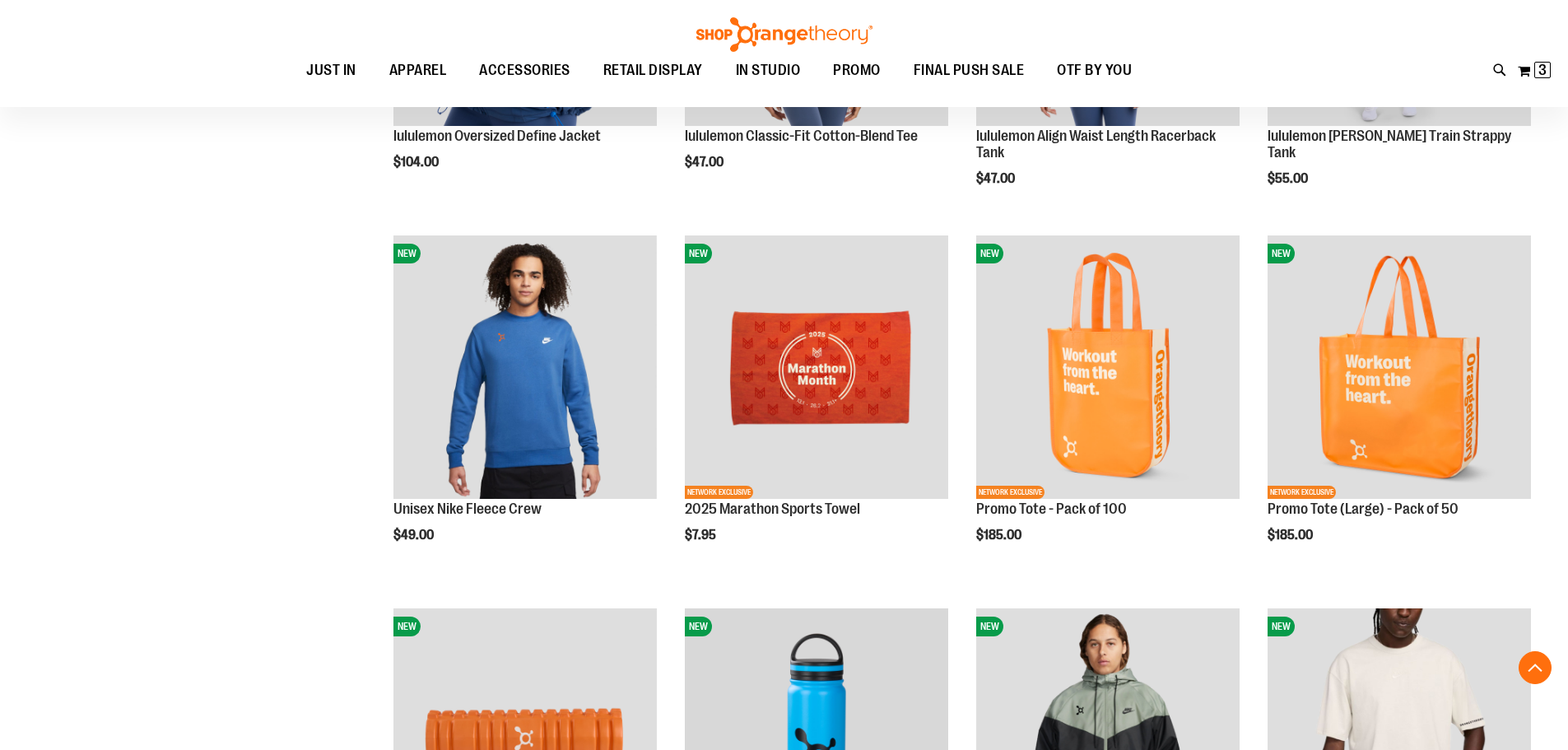
scroll to position [3602, 0]
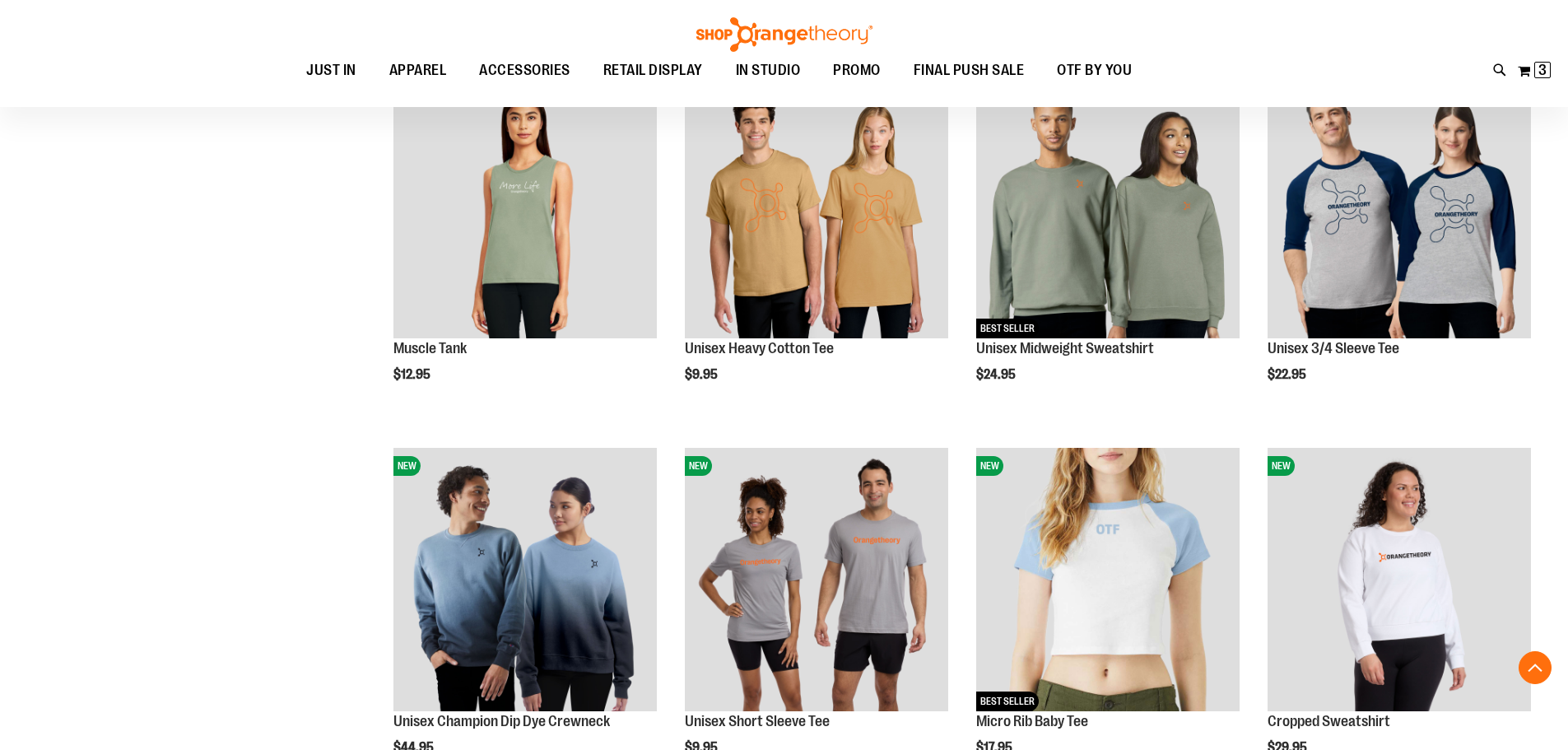
scroll to position [4836, 0]
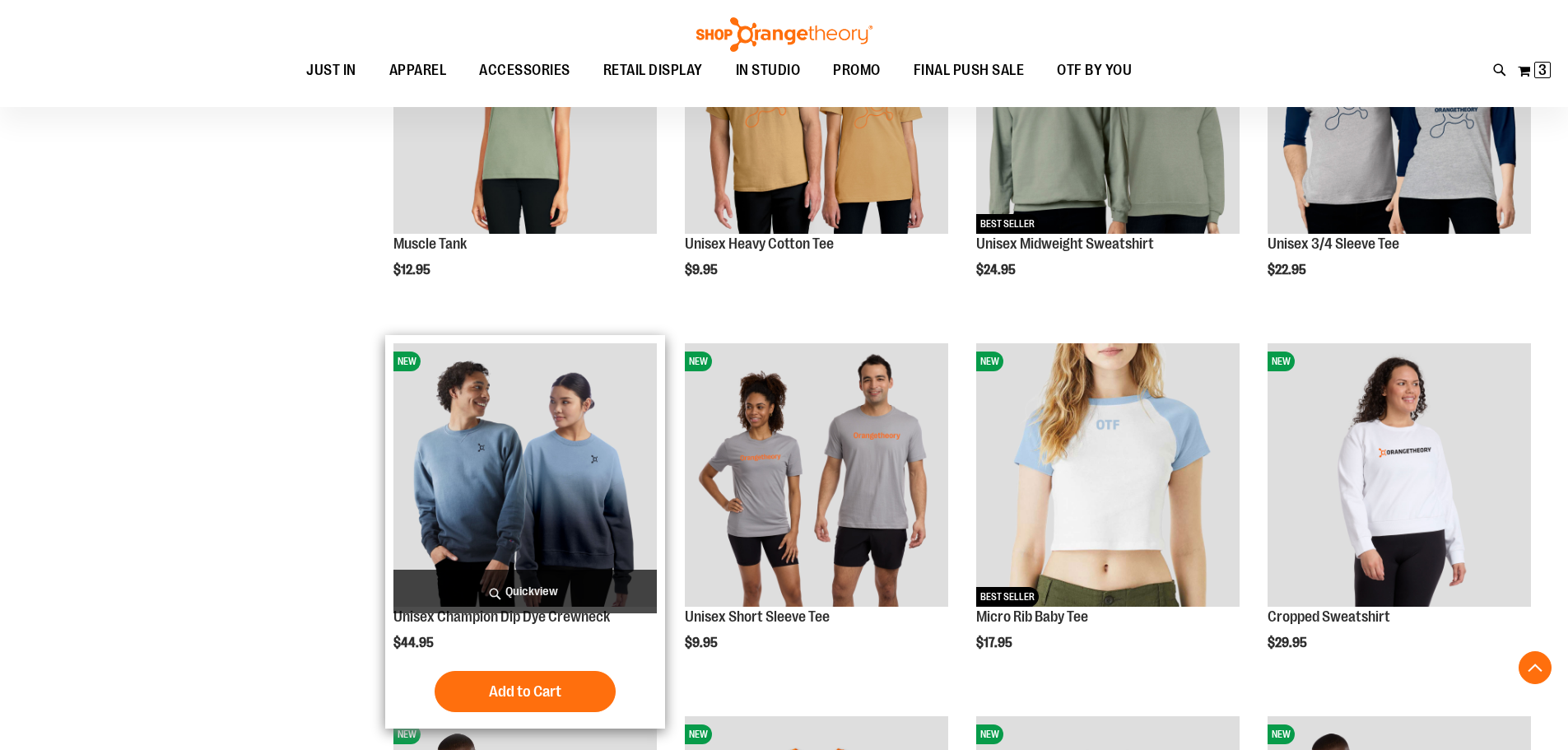
click at [547, 507] on img "product" at bounding box center [525, 475] width 263 height 263
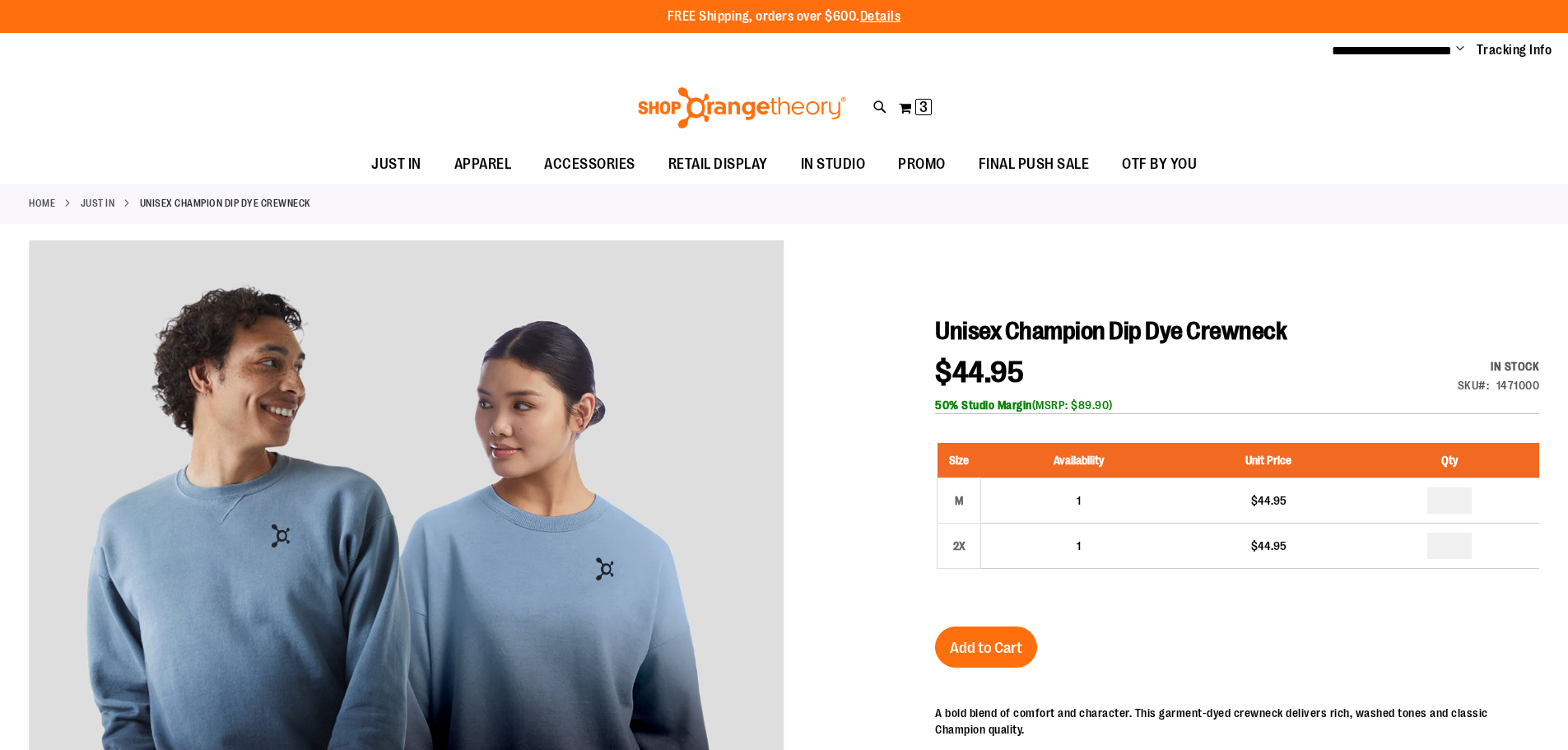
type input "**********"
drag, startPoint x: 1105, startPoint y: 403, endPoint x: 1056, endPoint y: 404, distance: 49.0
click at [1056, 404] on div "50% Studio Margin (MSRP: $89.90)" at bounding box center [1236, 404] width 604 height 17
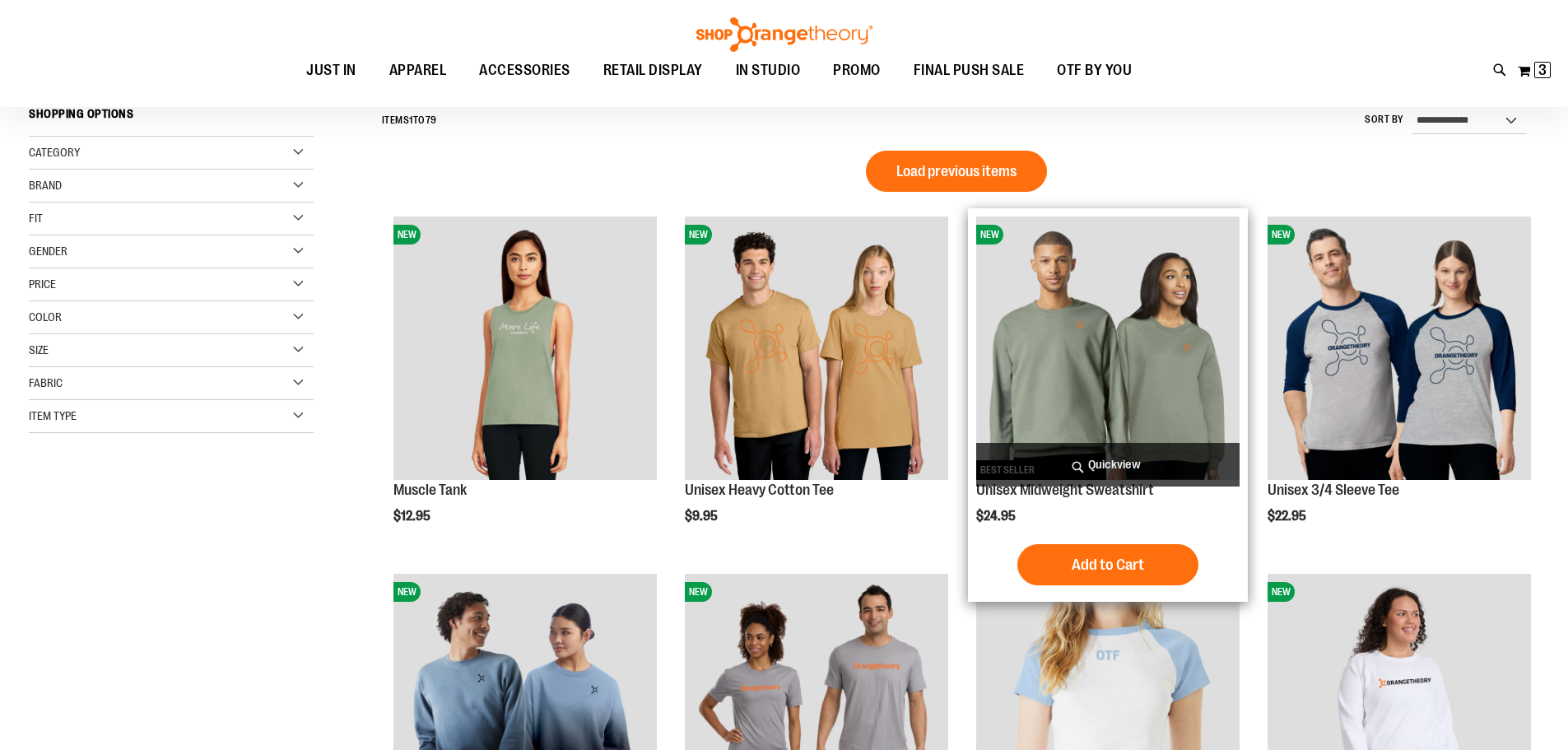
scroll to position [246, 0]
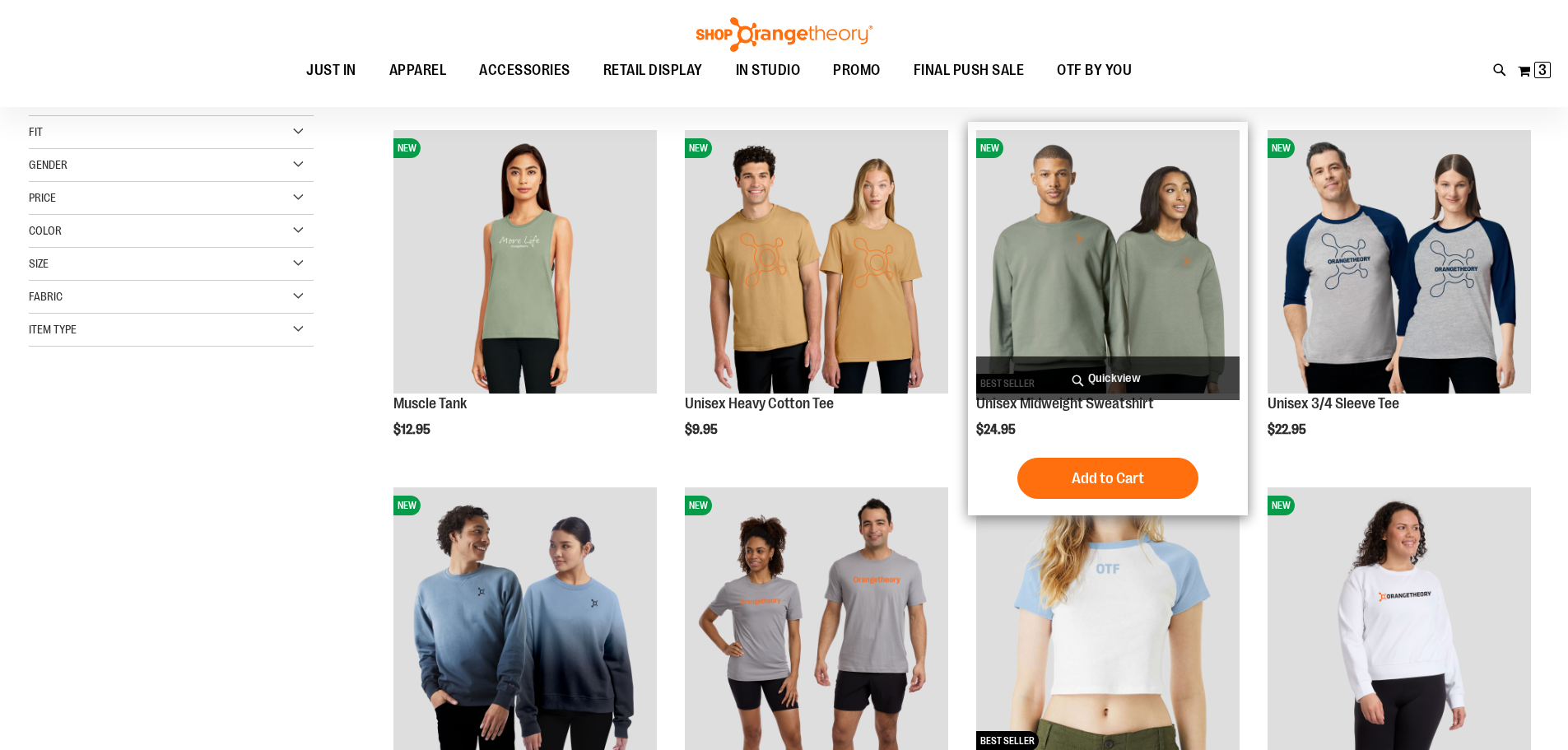
type input "**********"
click at [1060, 325] on img "product" at bounding box center [1107, 261] width 263 height 263
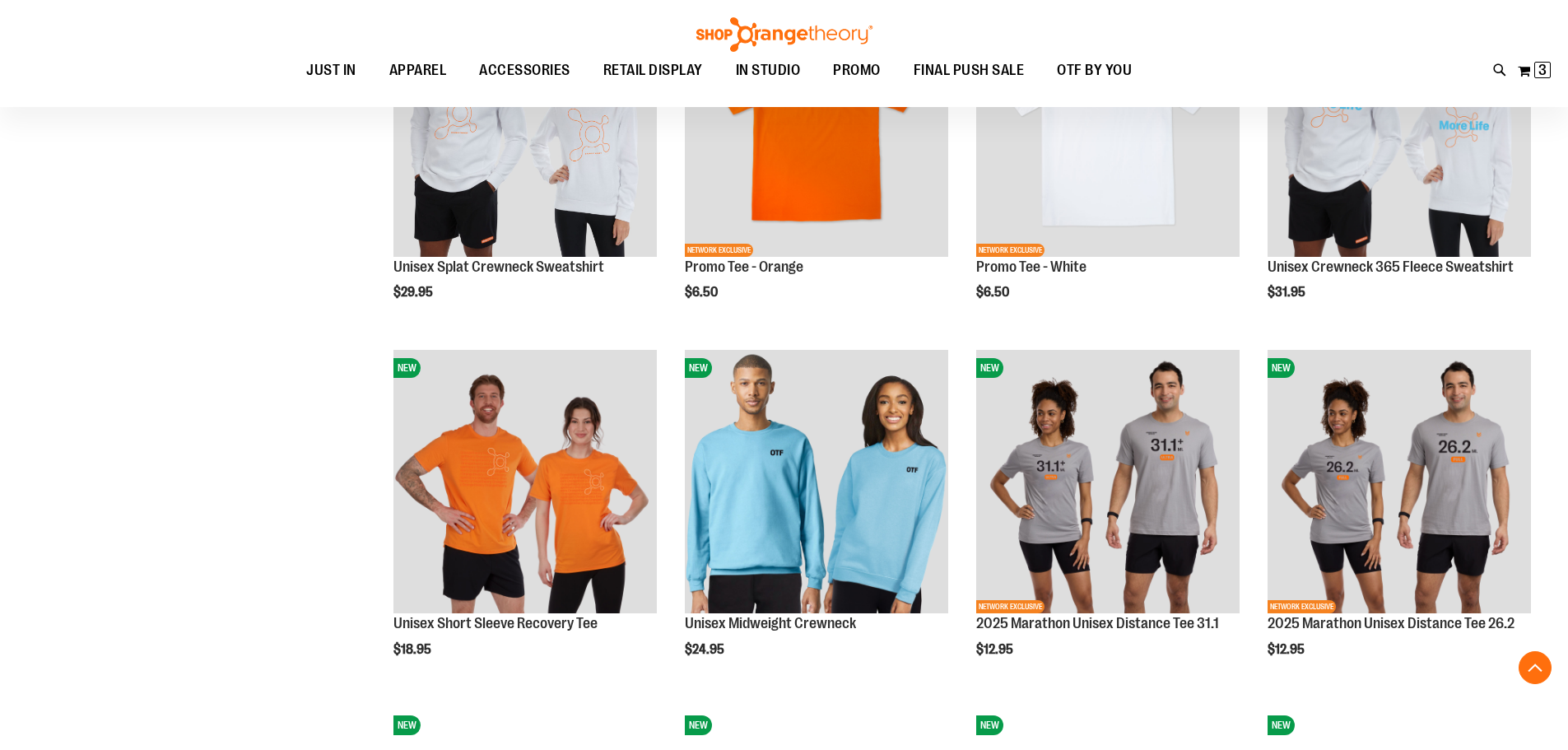
scroll to position [974, 0]
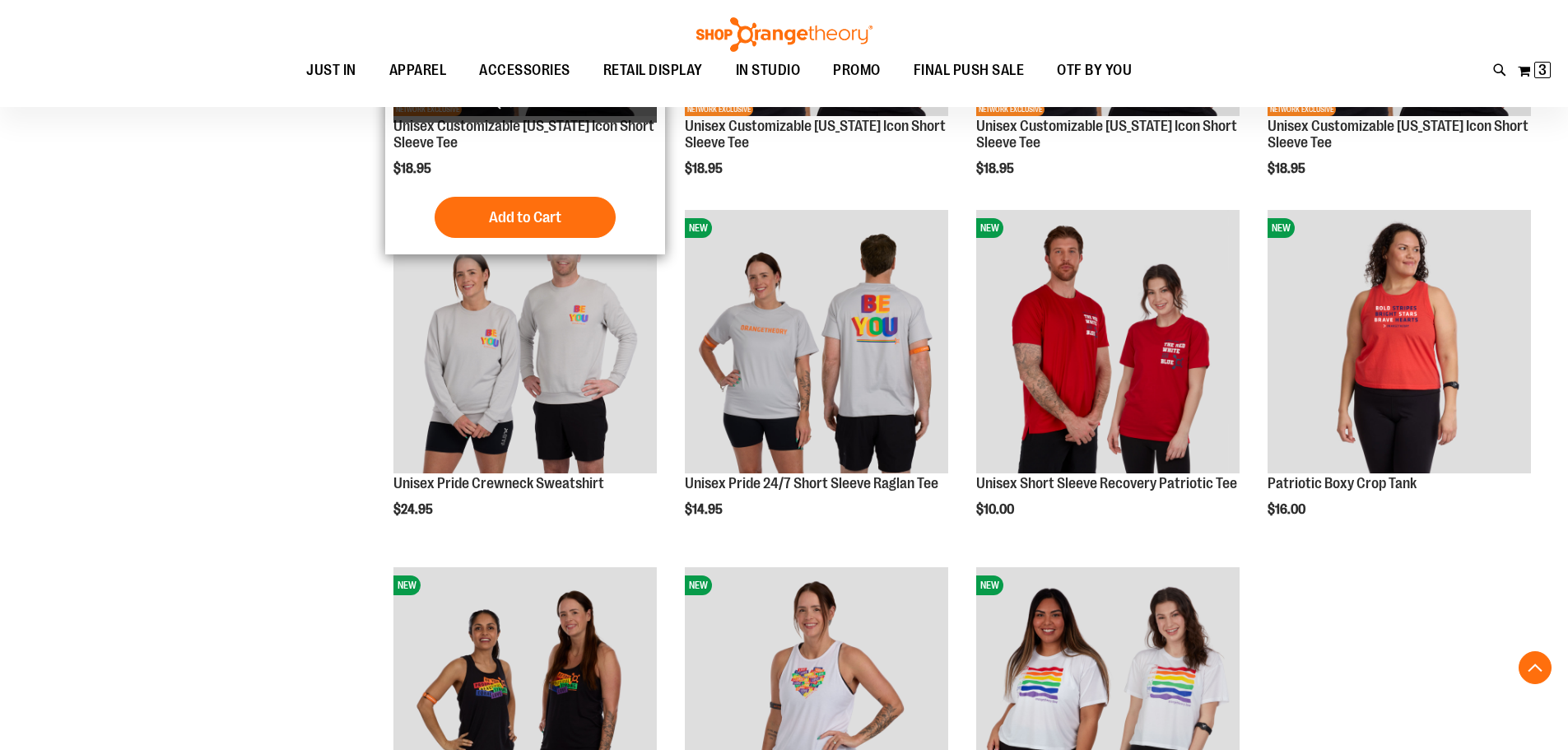
scroll to position [1714, 0]
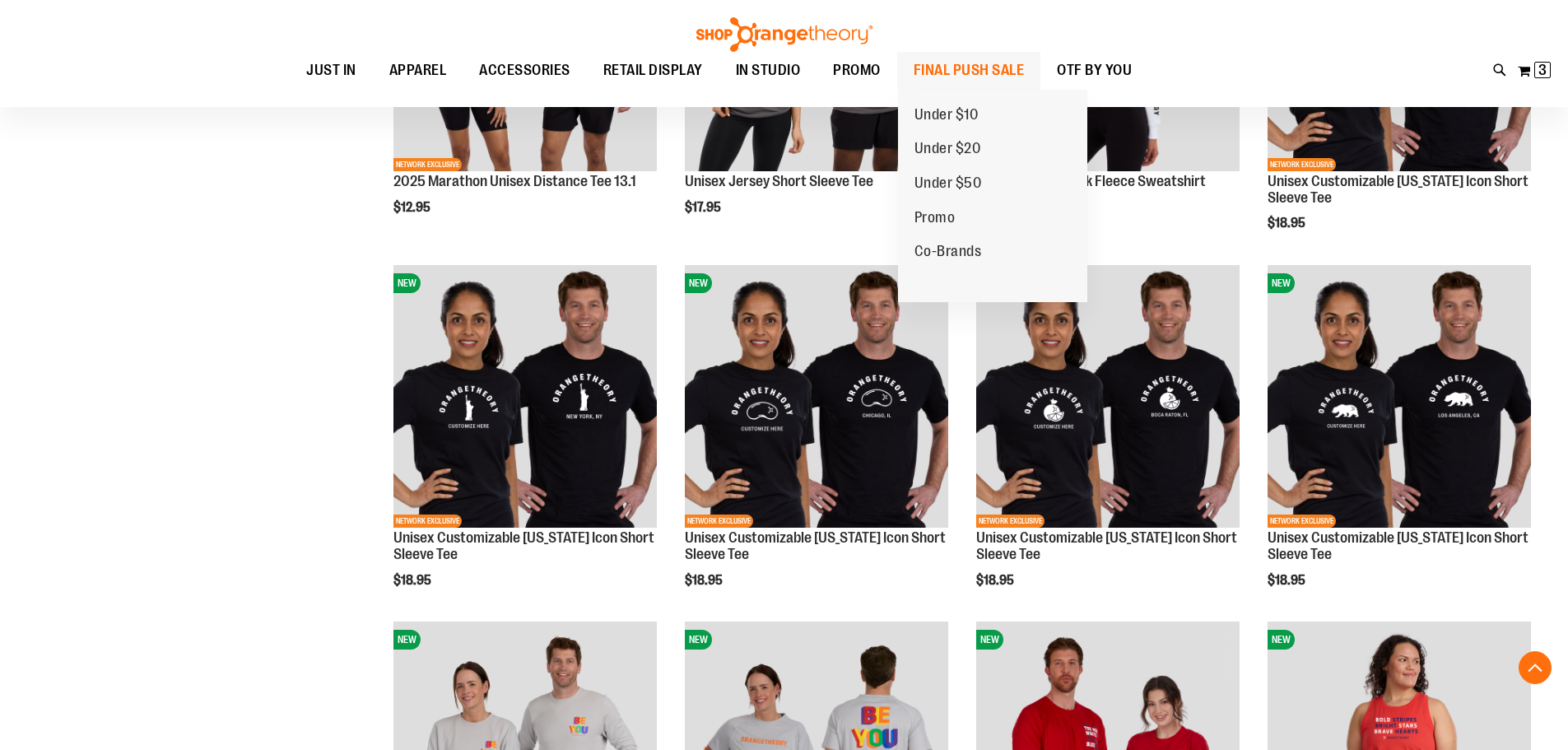
type input "**********"
click at [955, 63] on span "FINAL PUSH SALE" at bounding box center [970, 71] width 112 height 37
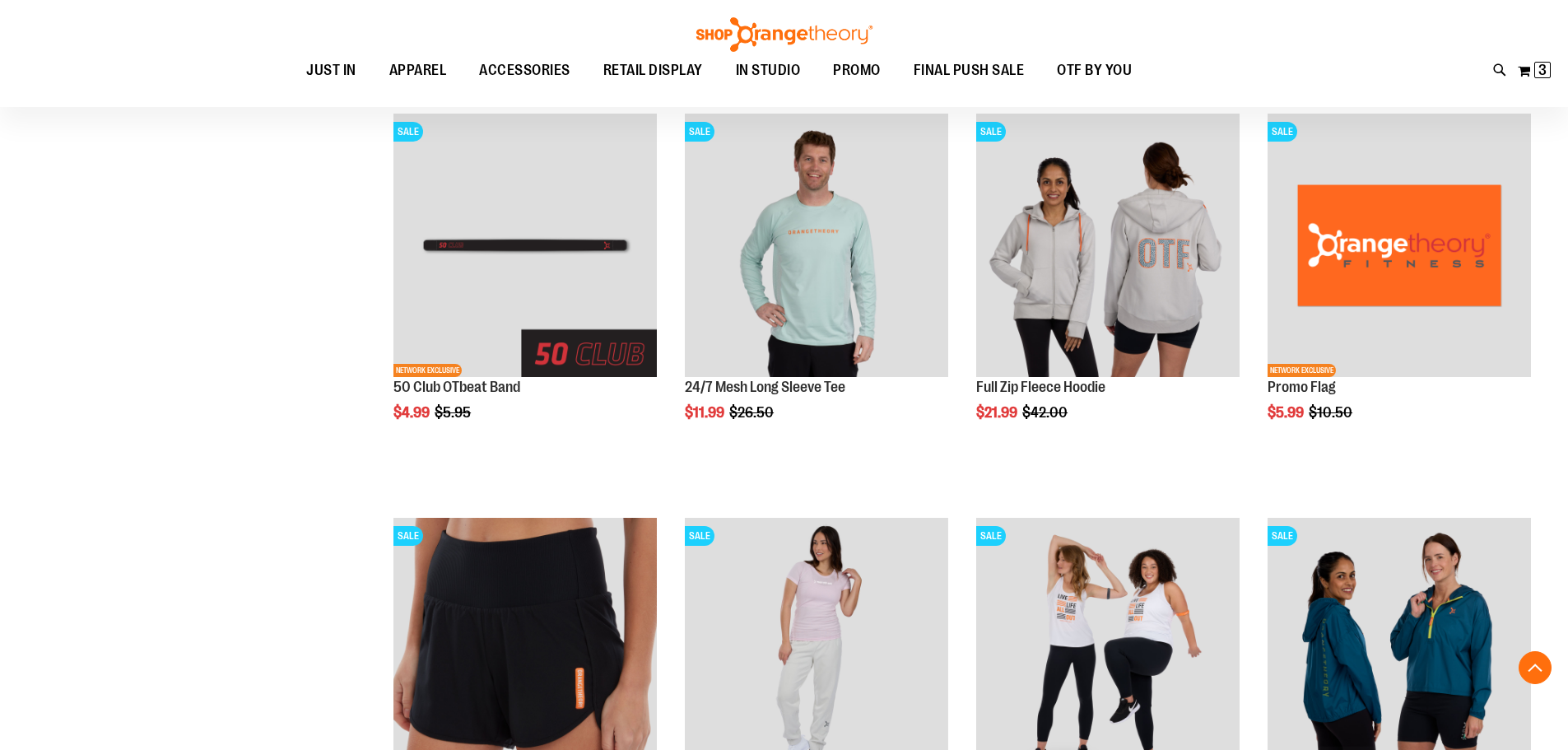
scroll to position [658, 0]
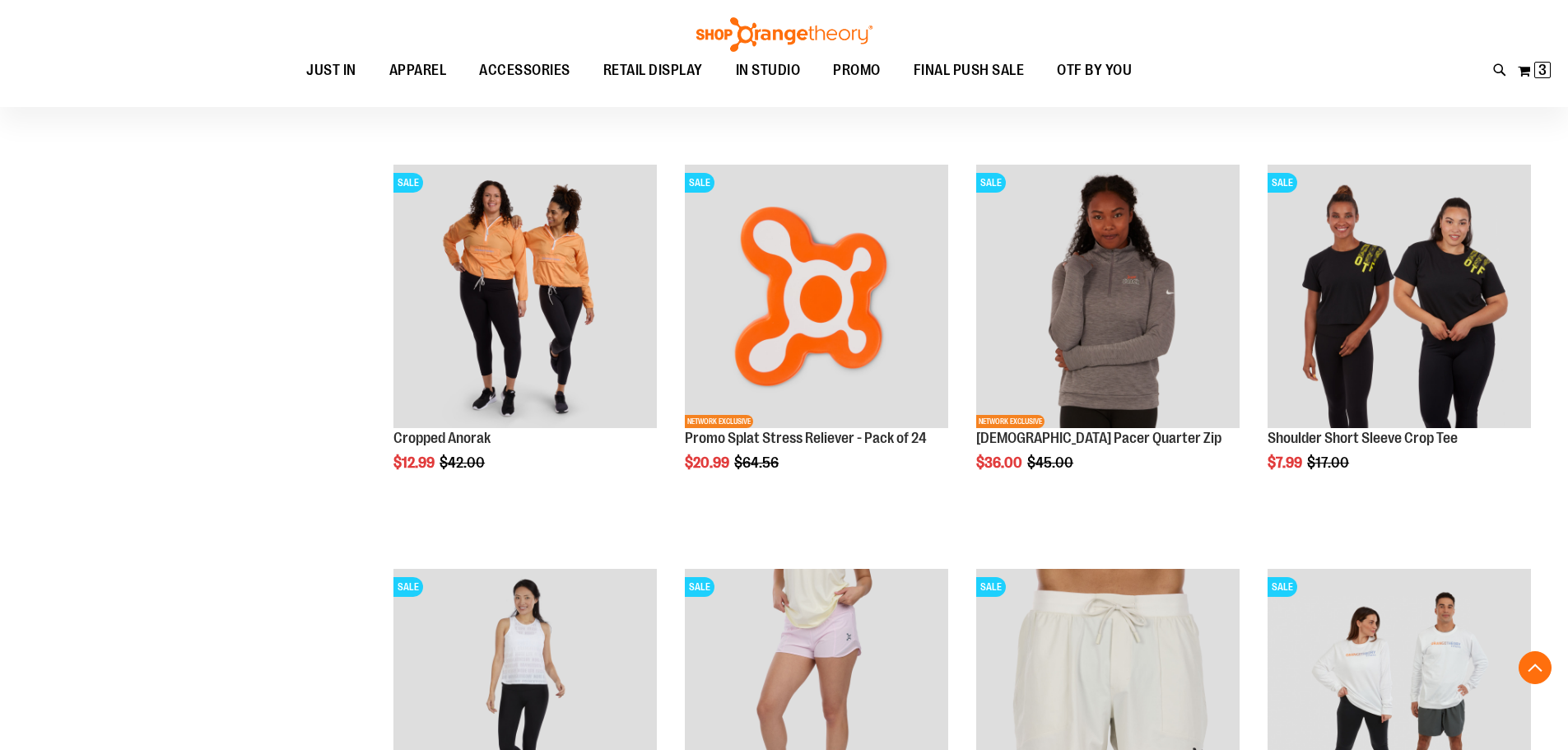
scroll to position [1809, 0]
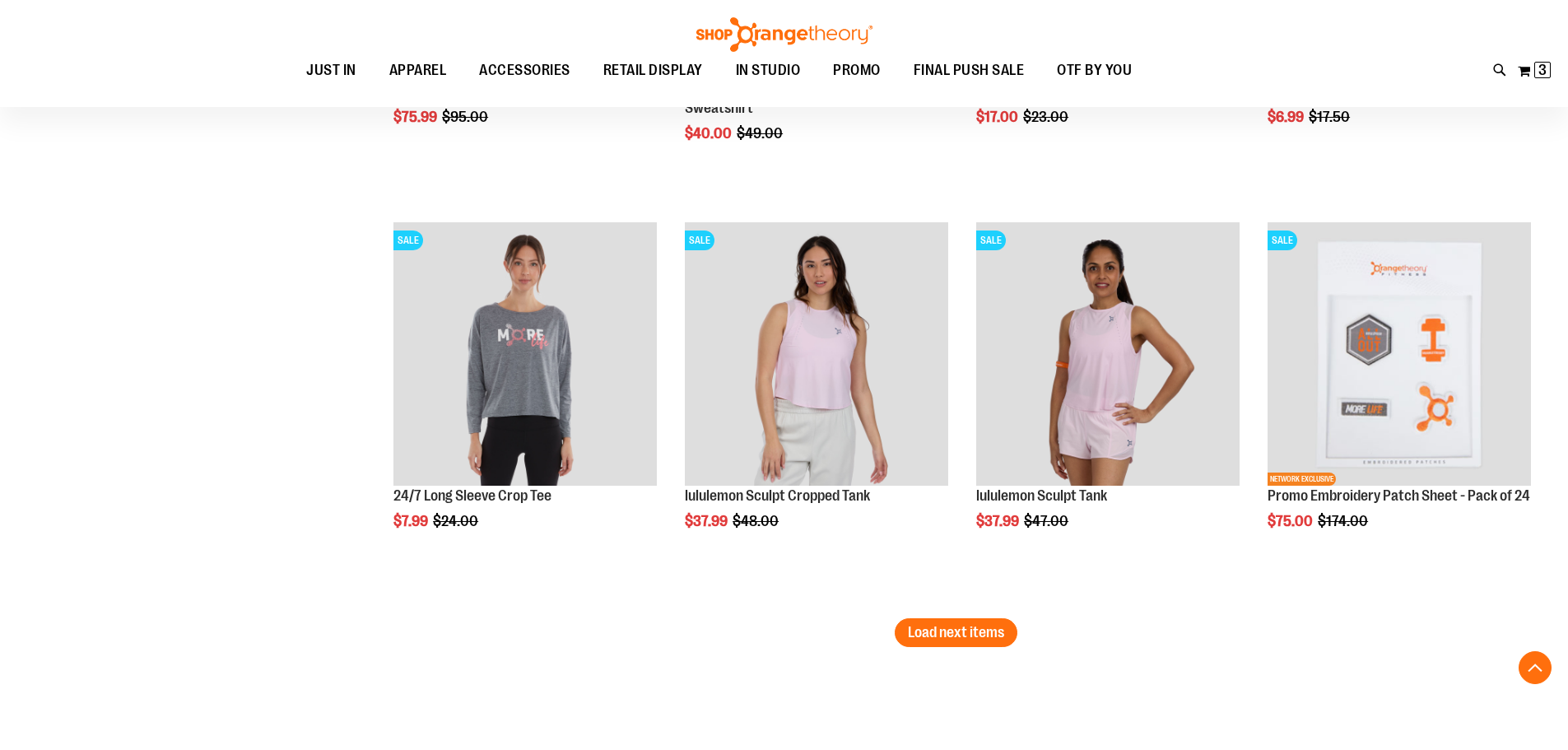
scroll to position [3373, 0]
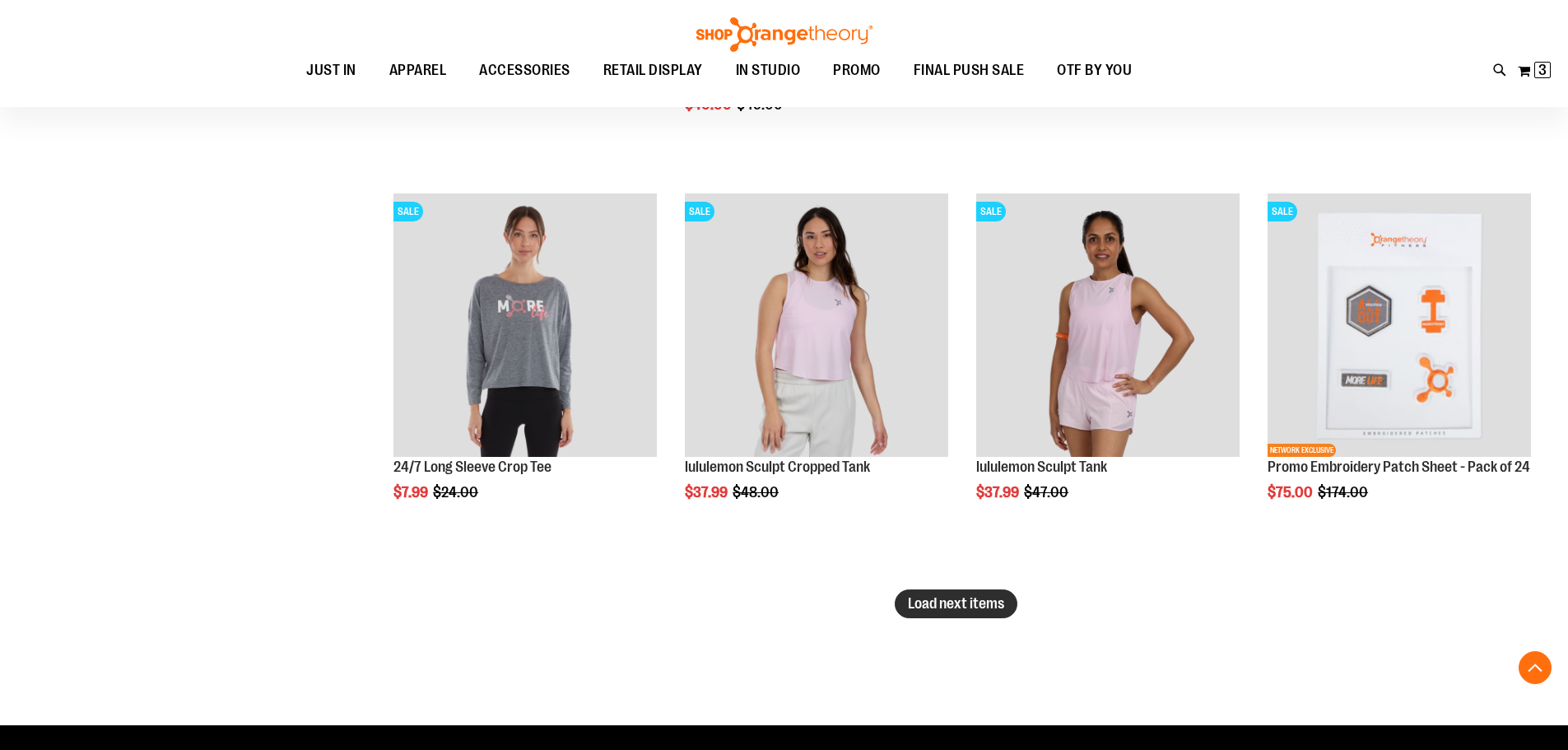
type input "**********"
click at [936, 604] on span "Load next items" at bounding box center [956, 603] width 97 height 17
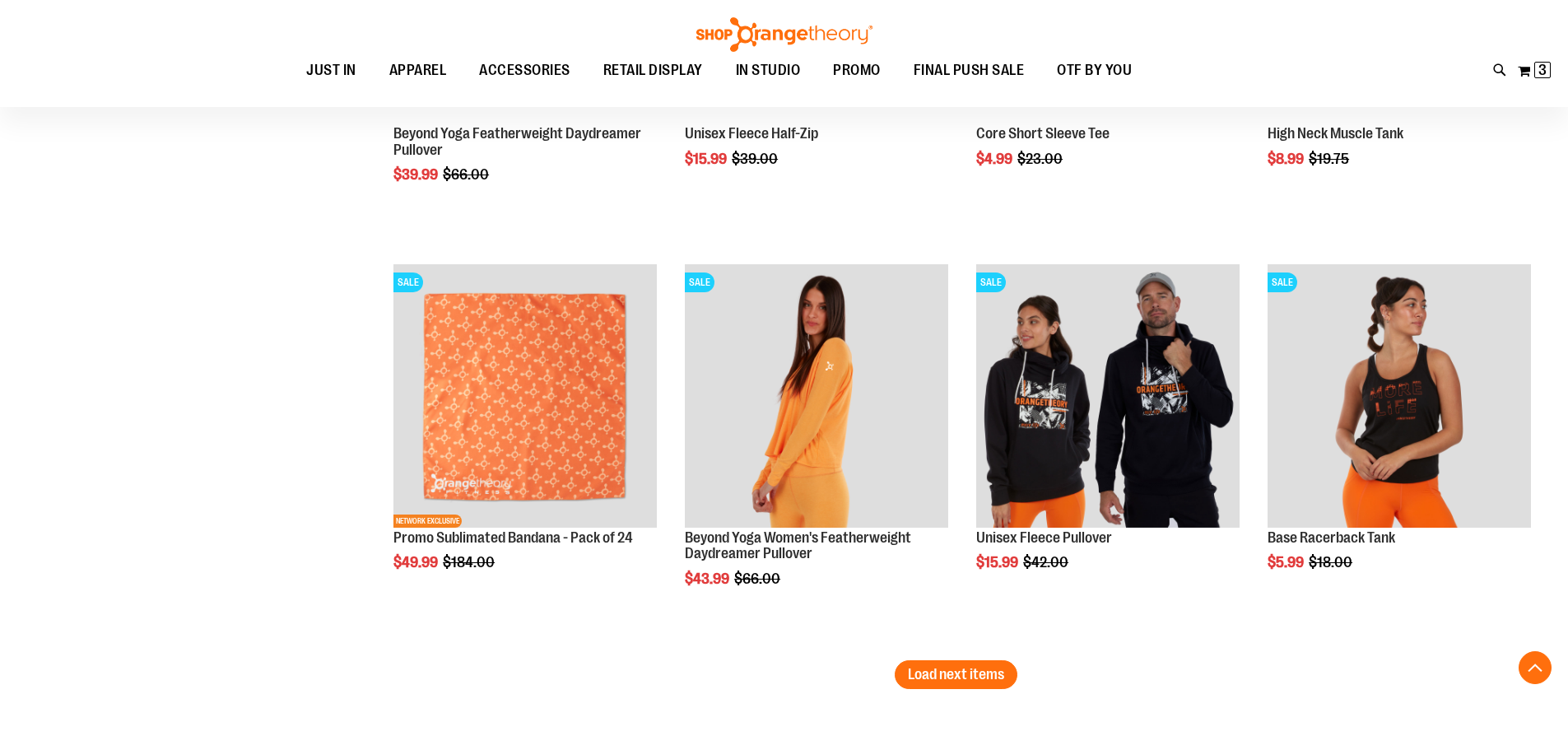
scroll to position [4607, 0]
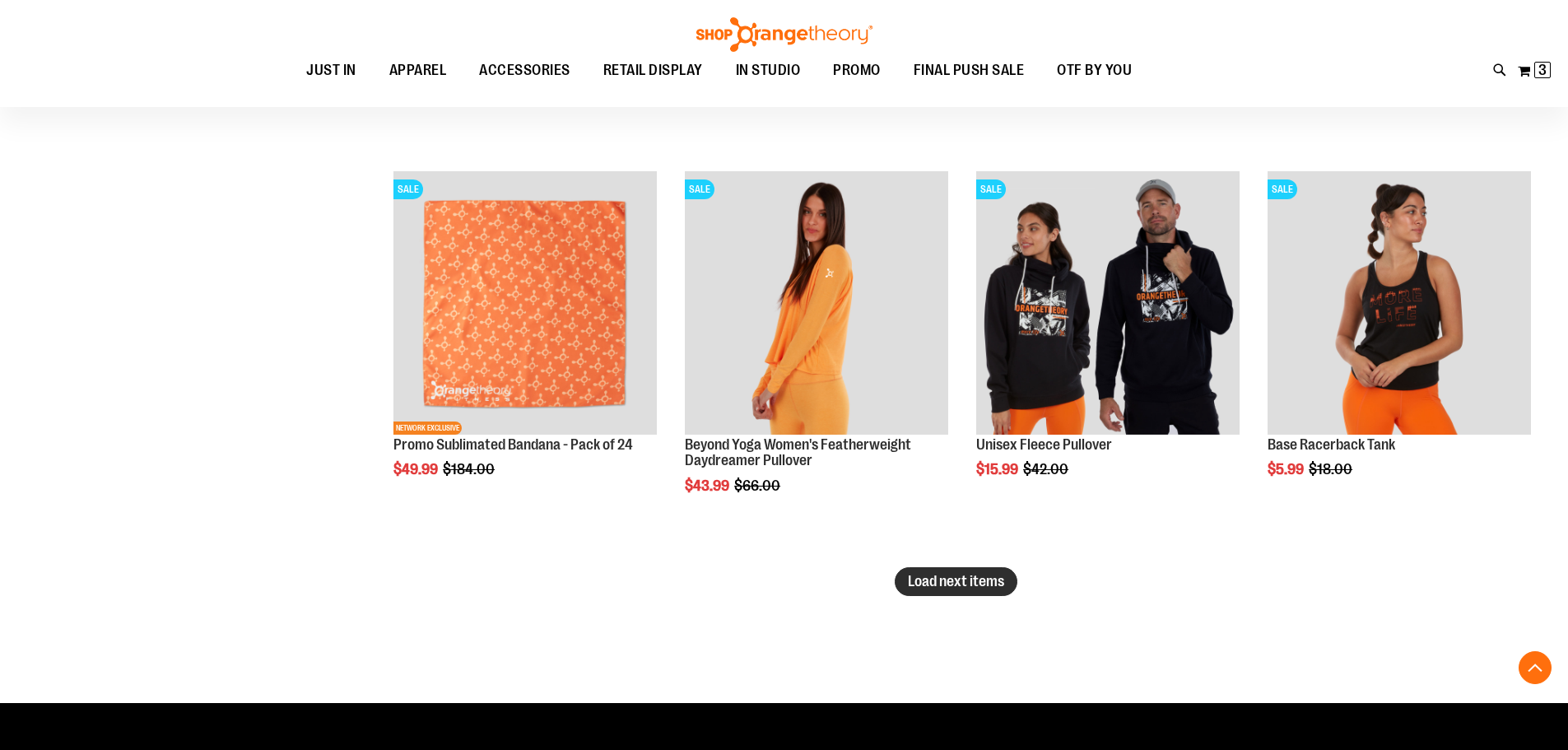
click at [944, 586] on span "Load next items" at bounding box center [956, 581] width 97 height 17
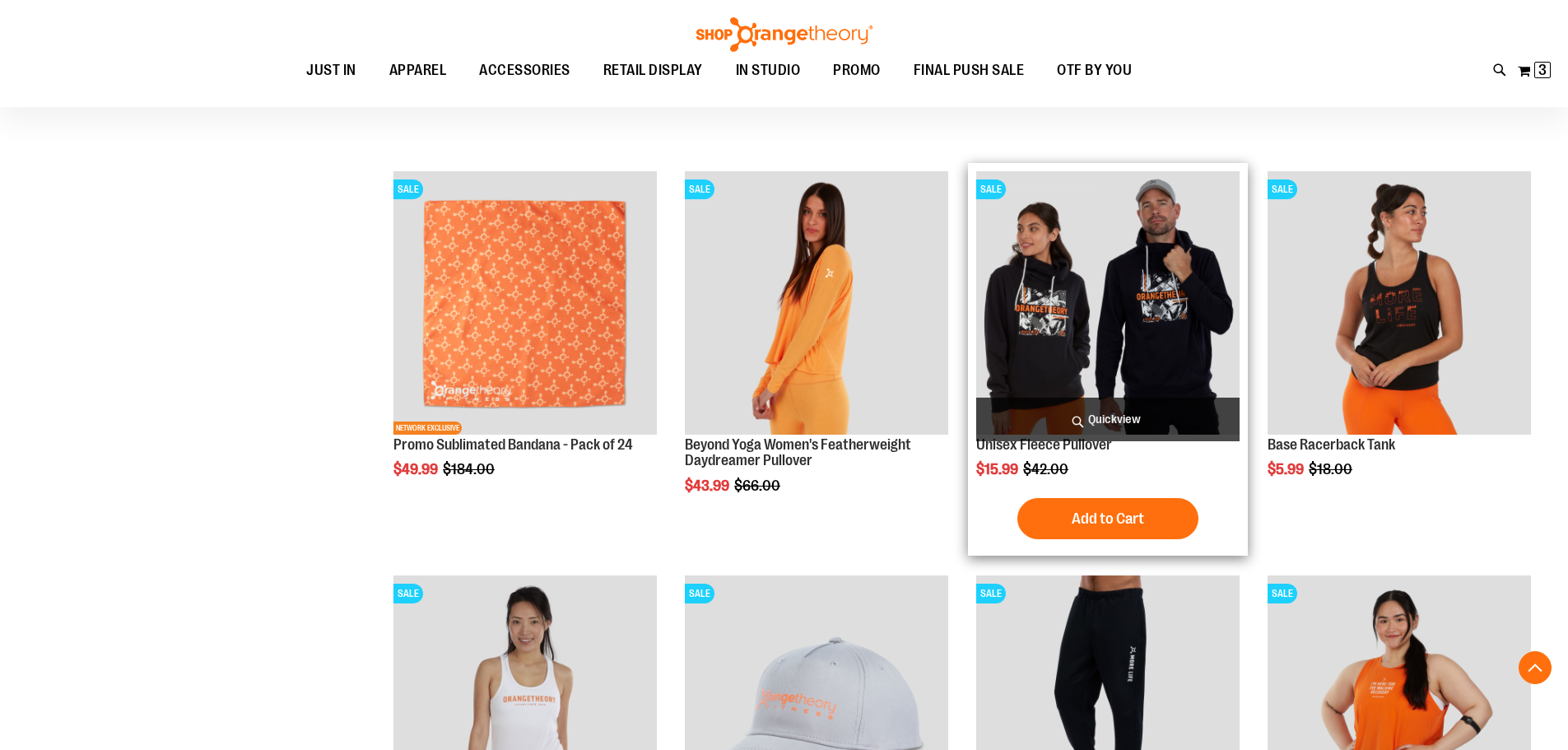
click at [1031, 340] on img "product" at bounding box center [1107, 302] width 263 height 263
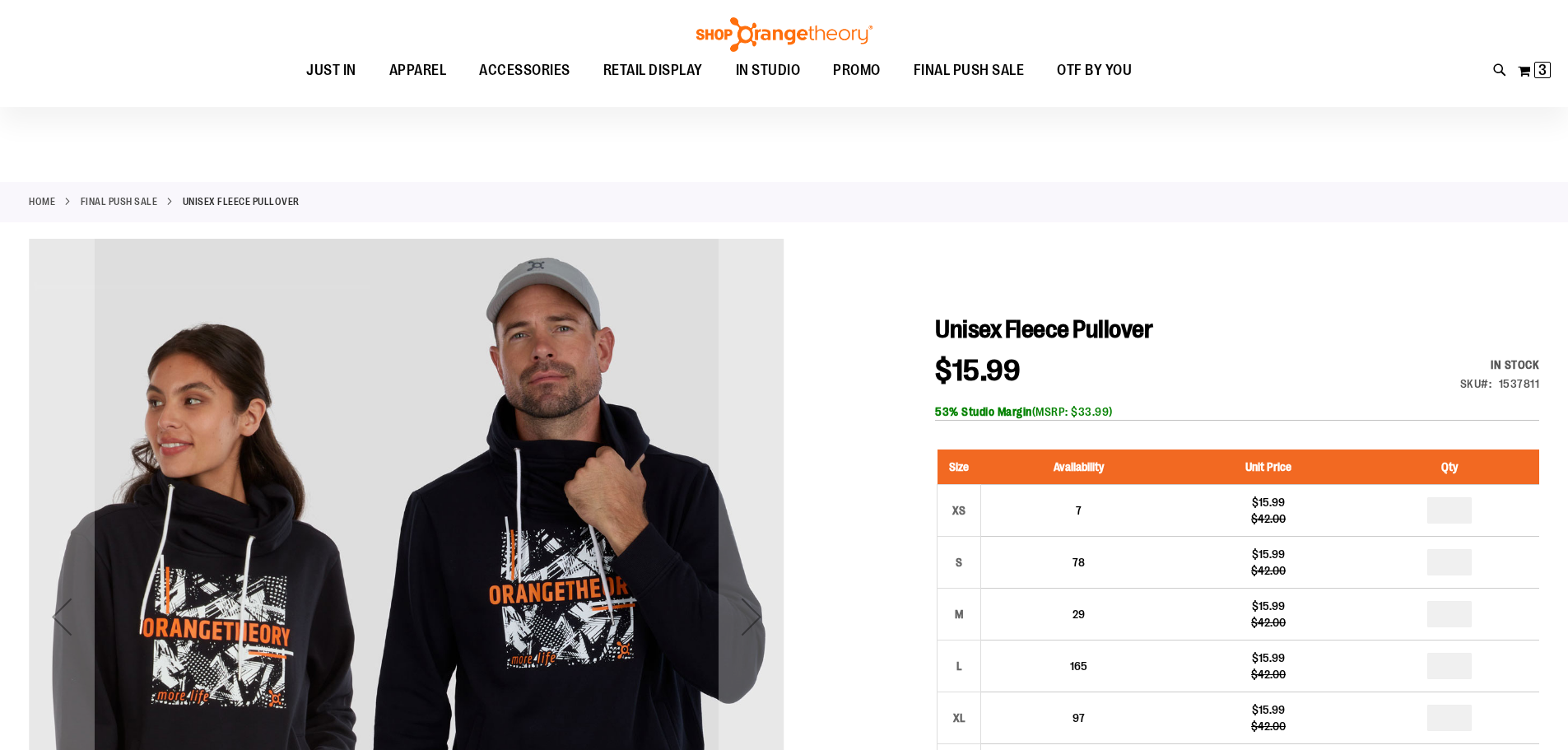
scroll to position [164, 0]
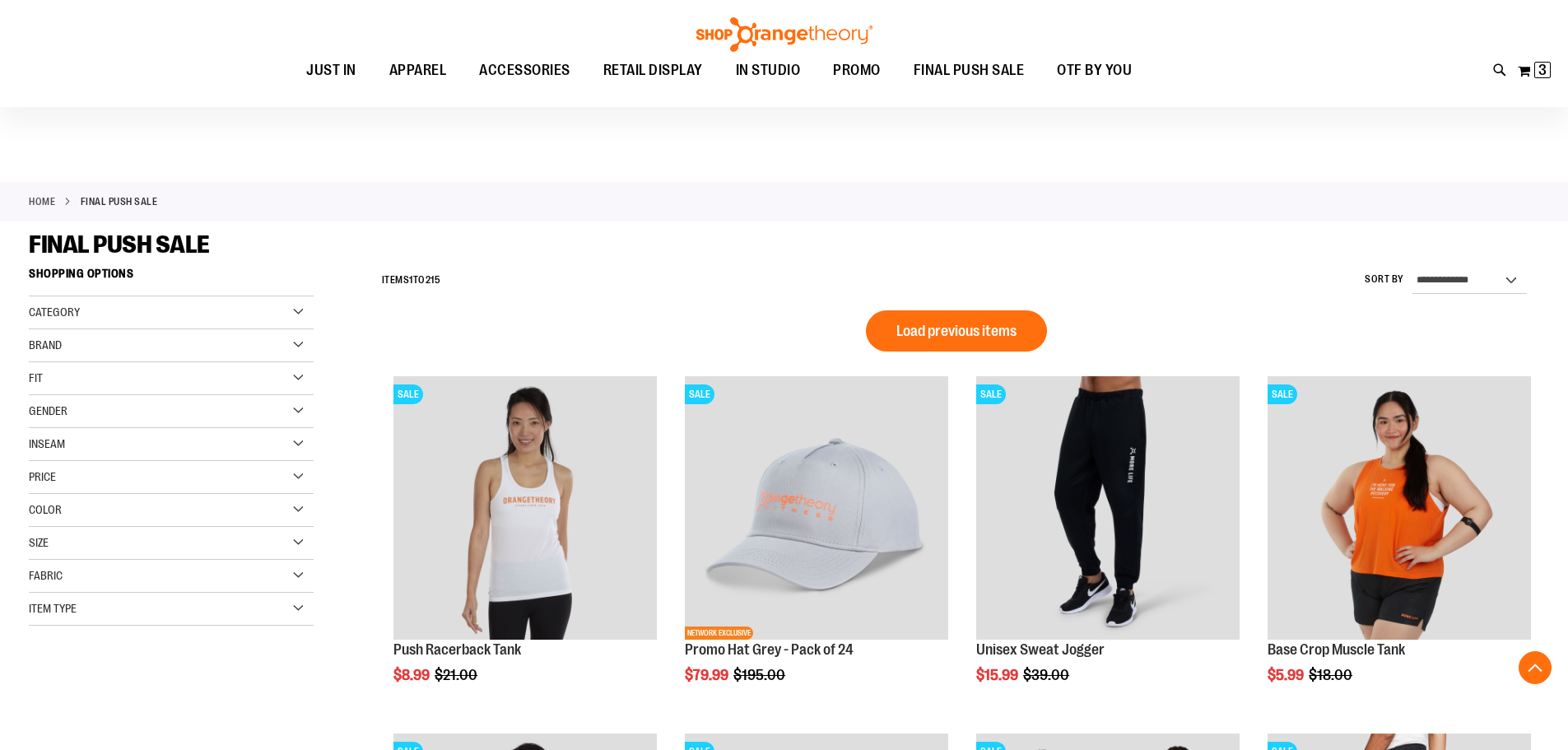
scroll to position [1104, 0]
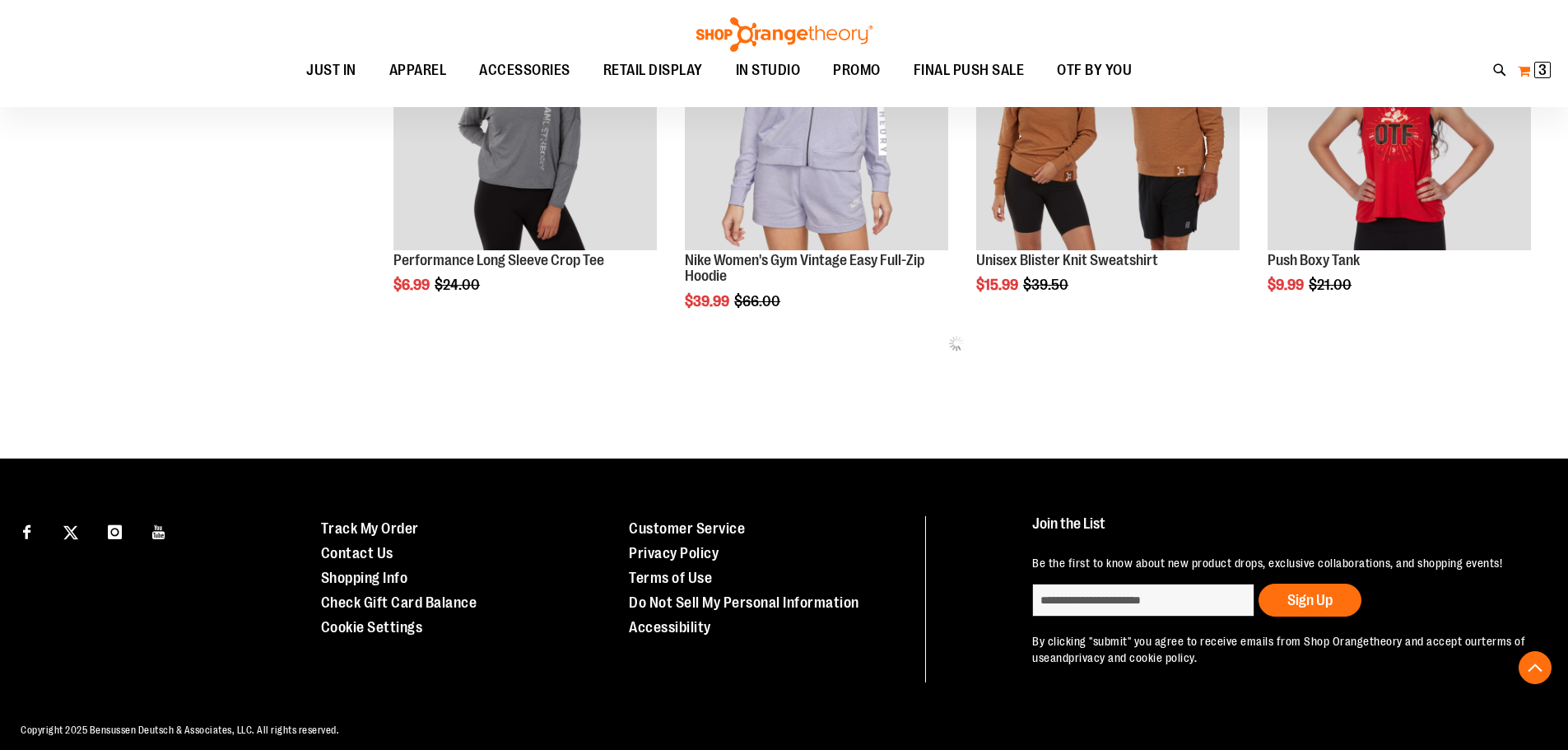
type input "**********"
click at [1532, 79] on button "My Cart 3 3 items" at bounding box center [1534, 71] width 35 height 26
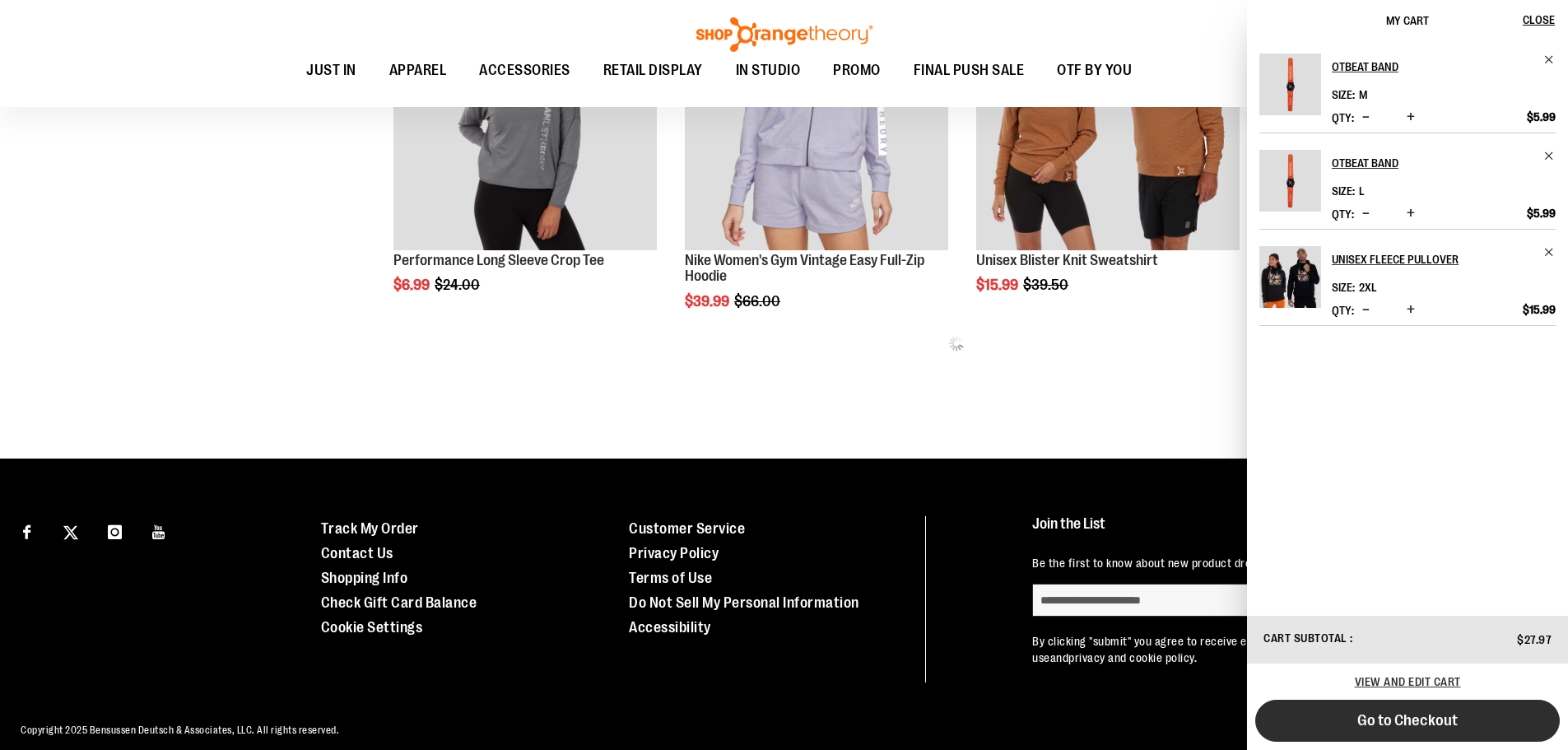
click at [1393, 729] on button "Go to Checkout" at bounding box center [1408, 720] width 305 height 42
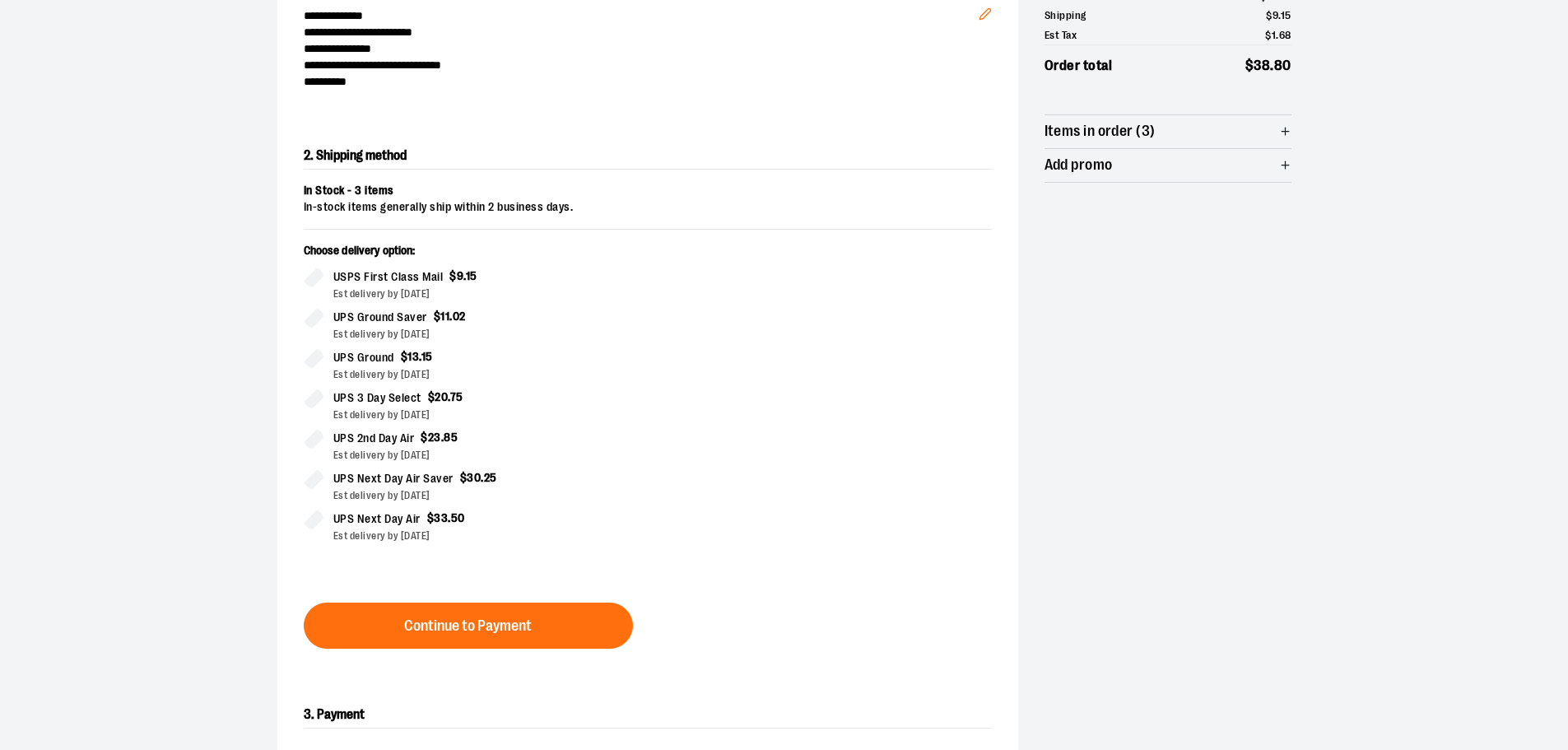
scroll to position [247, 0]
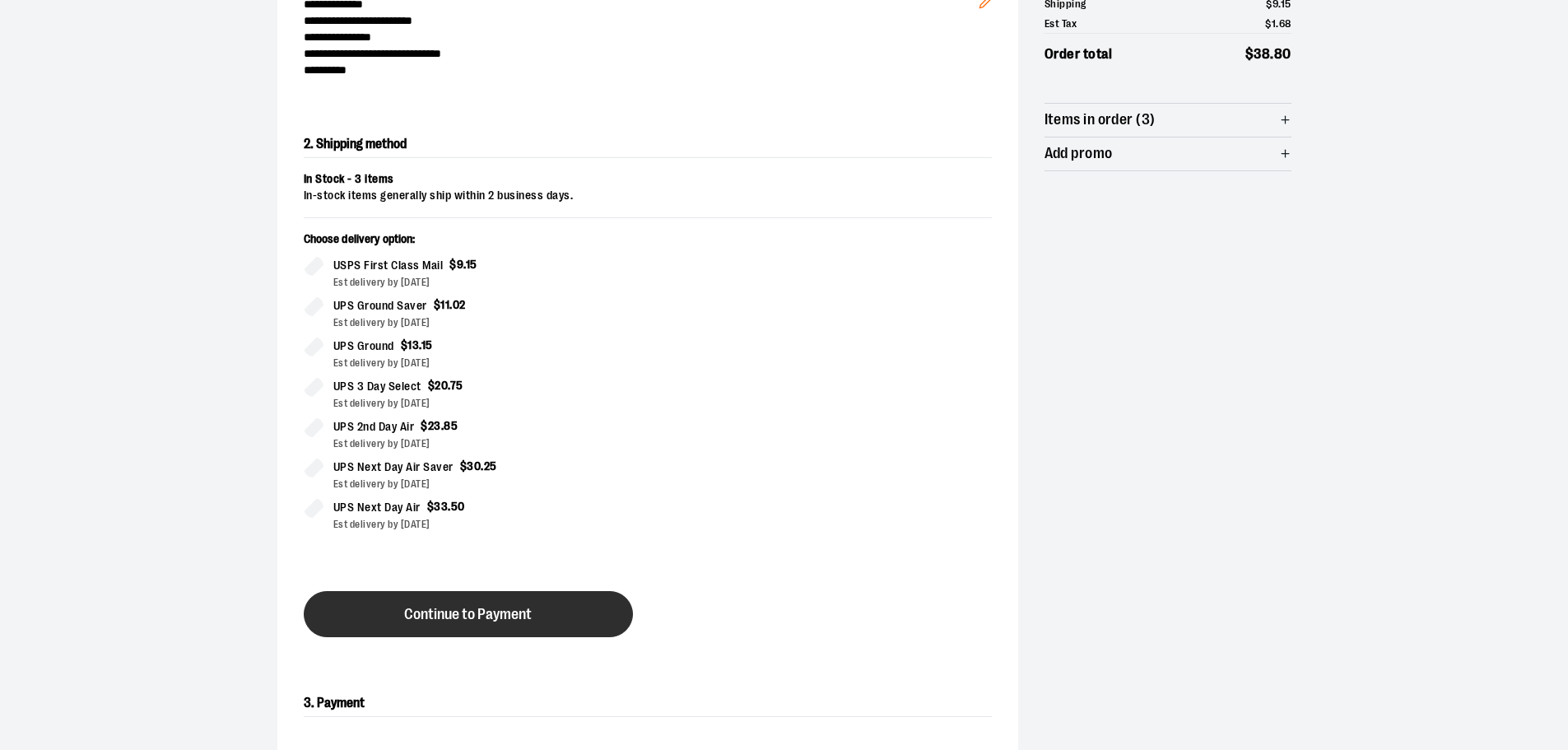
click at [399, 618] on button "Continue to Payment" at bounding box center [469, 613] width 329 height 46
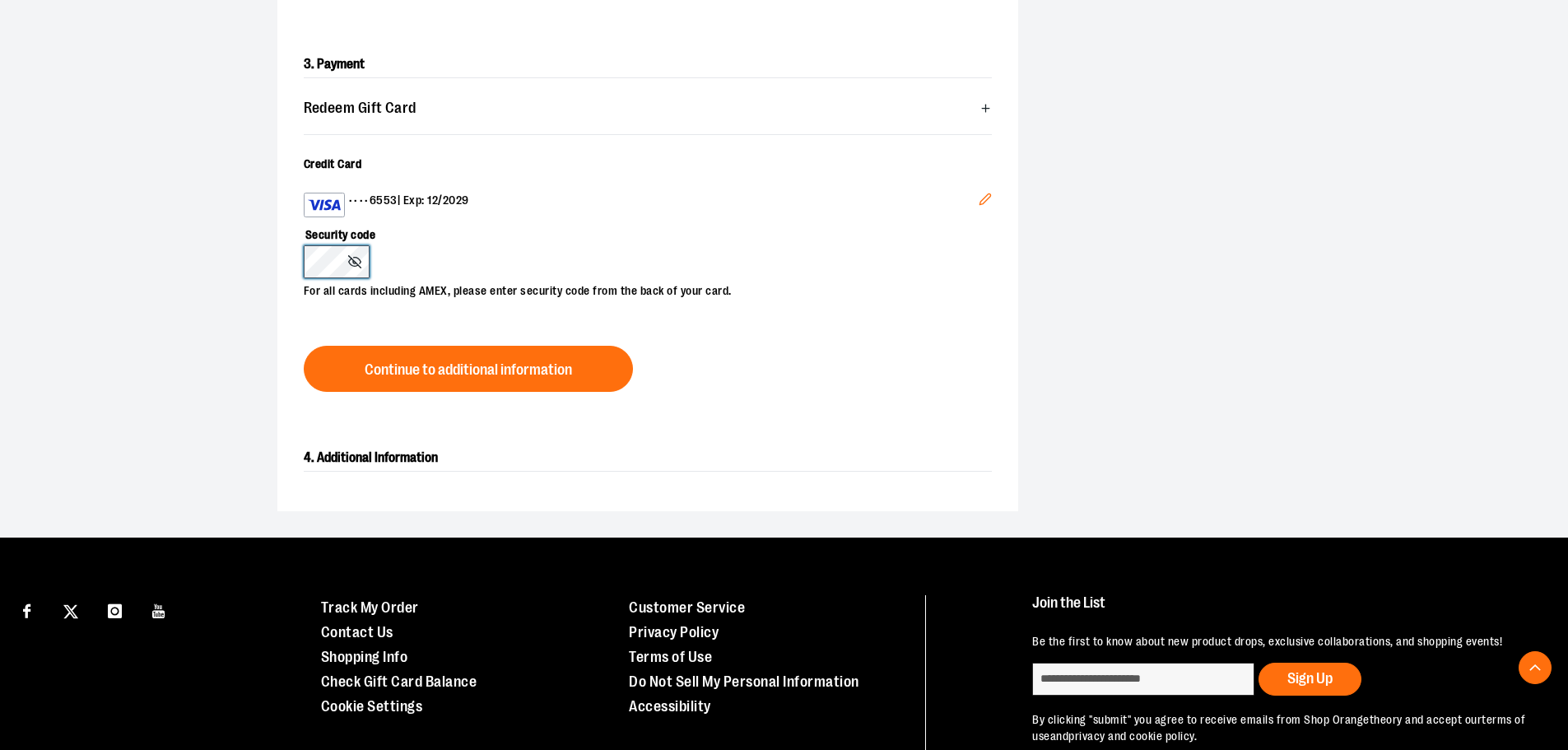
scroll to position [494, 0]
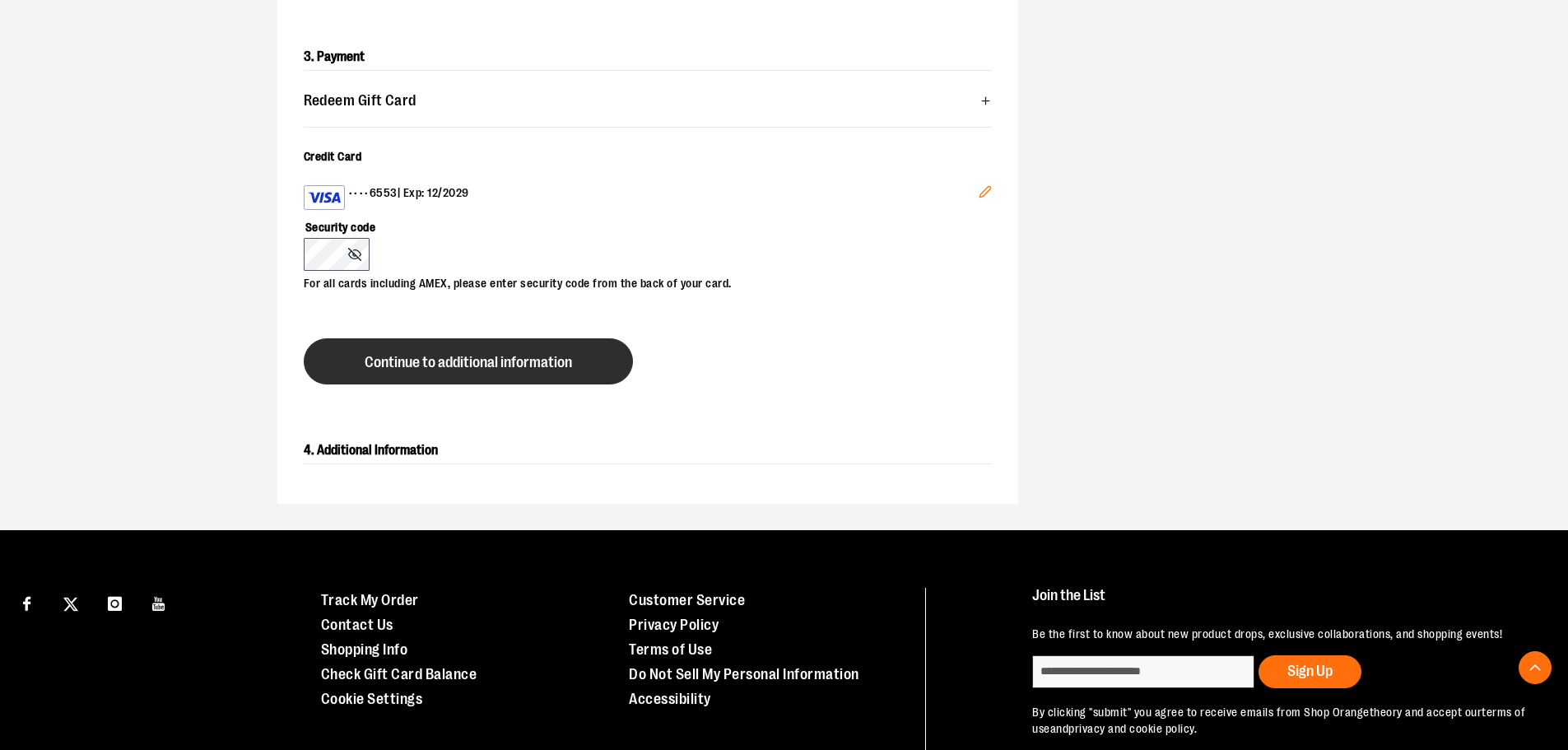
click at [462, 371] on button "Continue to additional information" at bounding box center [469, 361] width 329 height 46
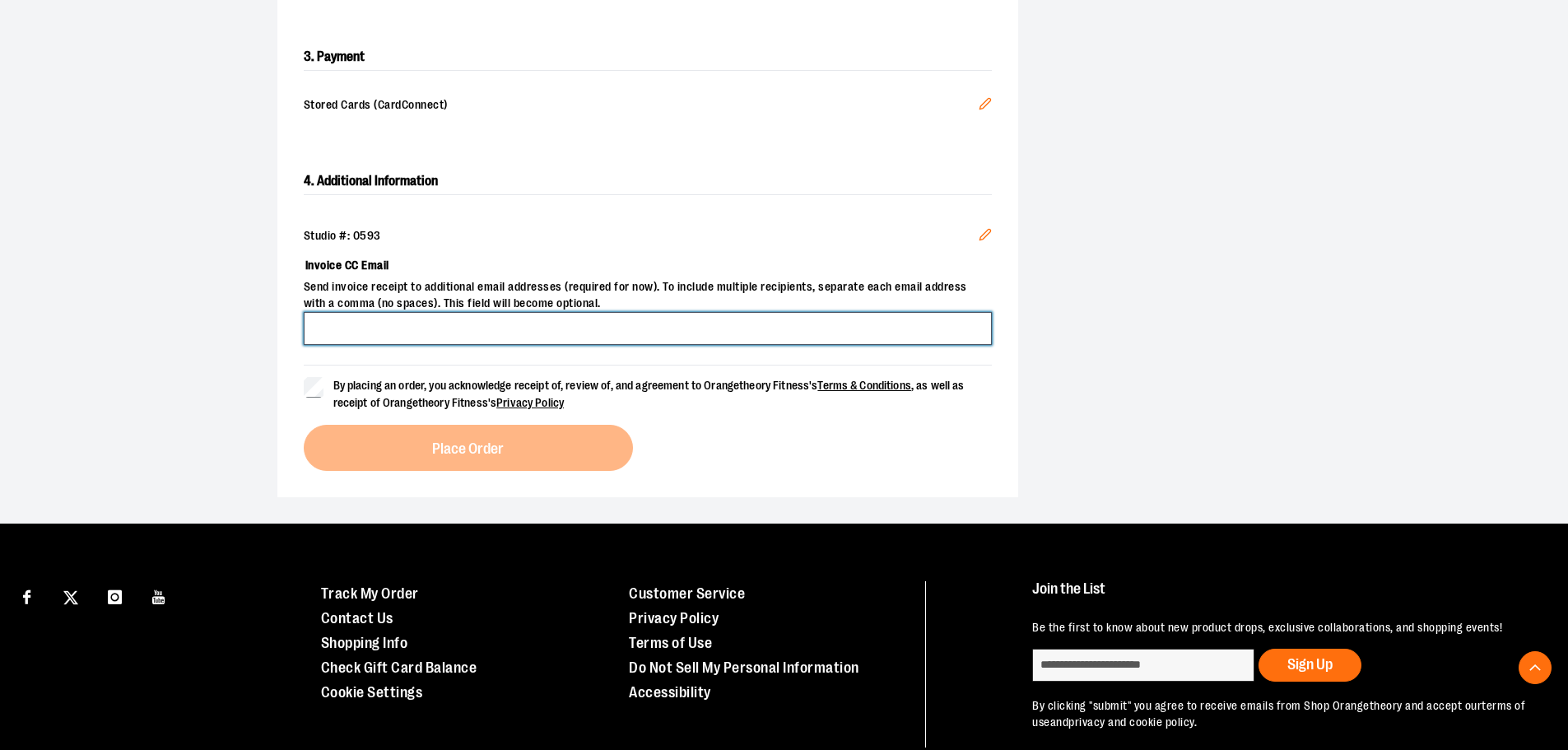
drag, startPoint x: 480, startPoint y: 321, endPoint x: 478, endPoint y: 331, distance: 10.2
click at [479, 321] on input "Invoice CC Email" at bounding box center [648, 328] width 688 height 33
type input "**********"
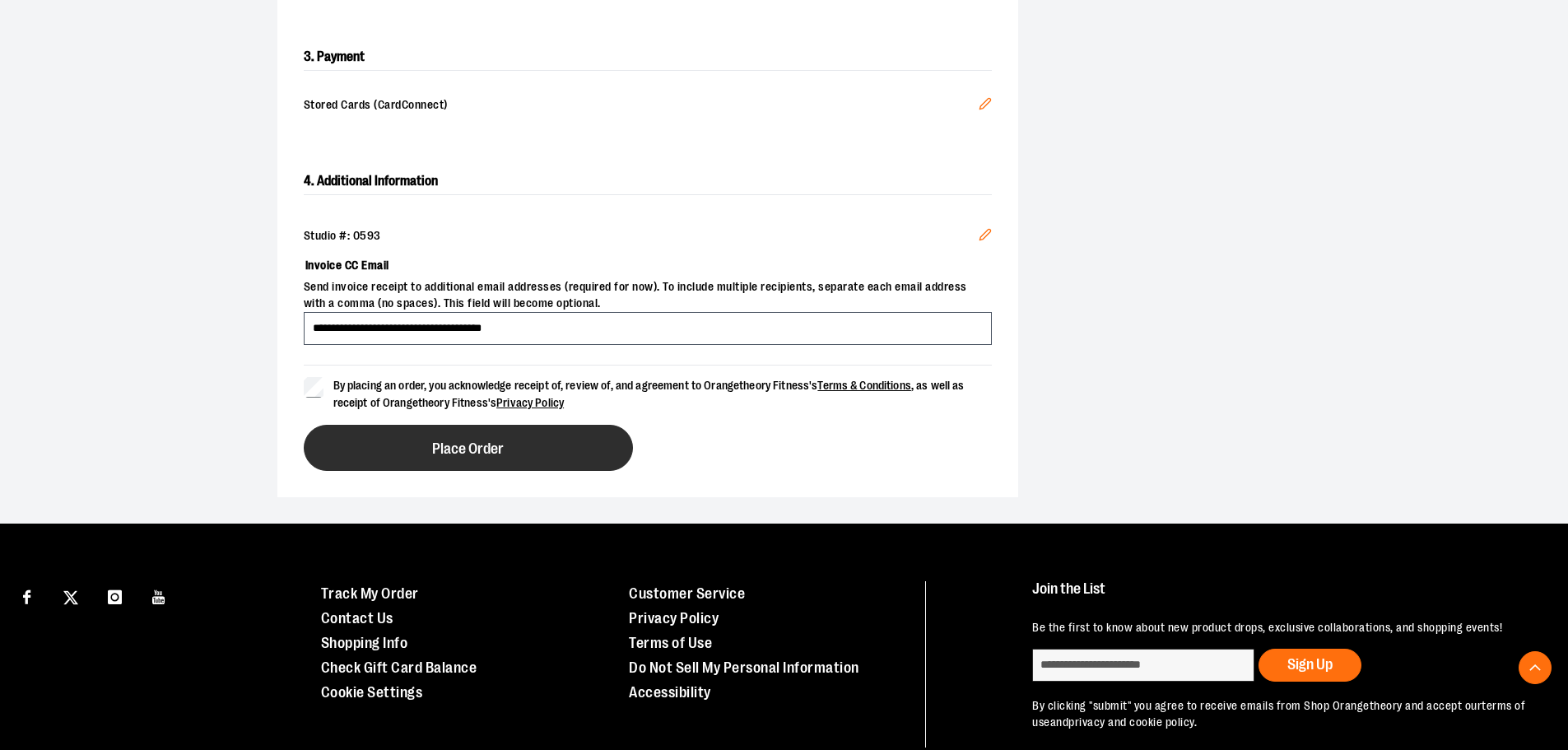
click at [421, 449] on button "Place Order" at bounding box center [469, 447] width 329 height 46
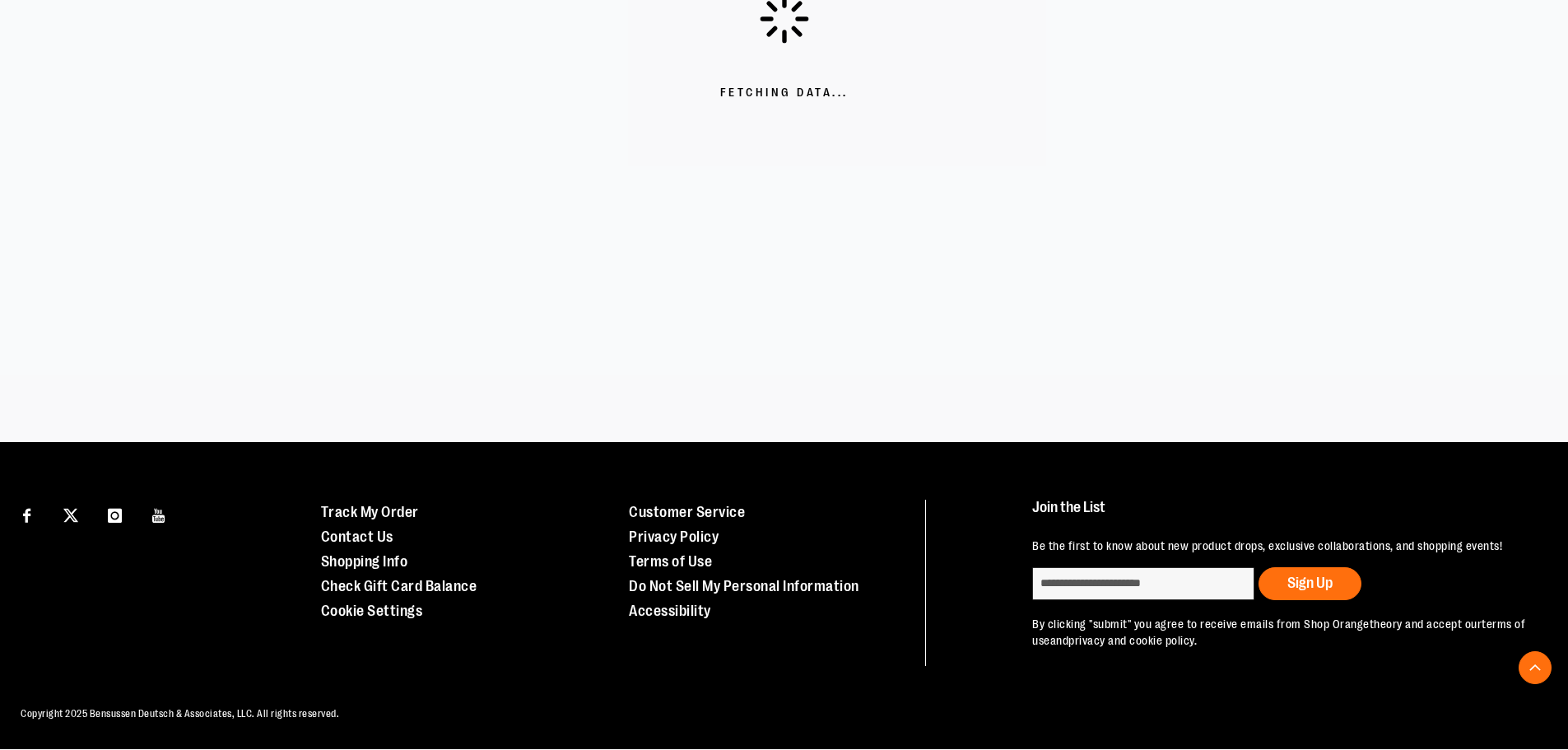
scroll to position [461, 0]
